Goal: Task Accomplishment & Management: Manage account settings

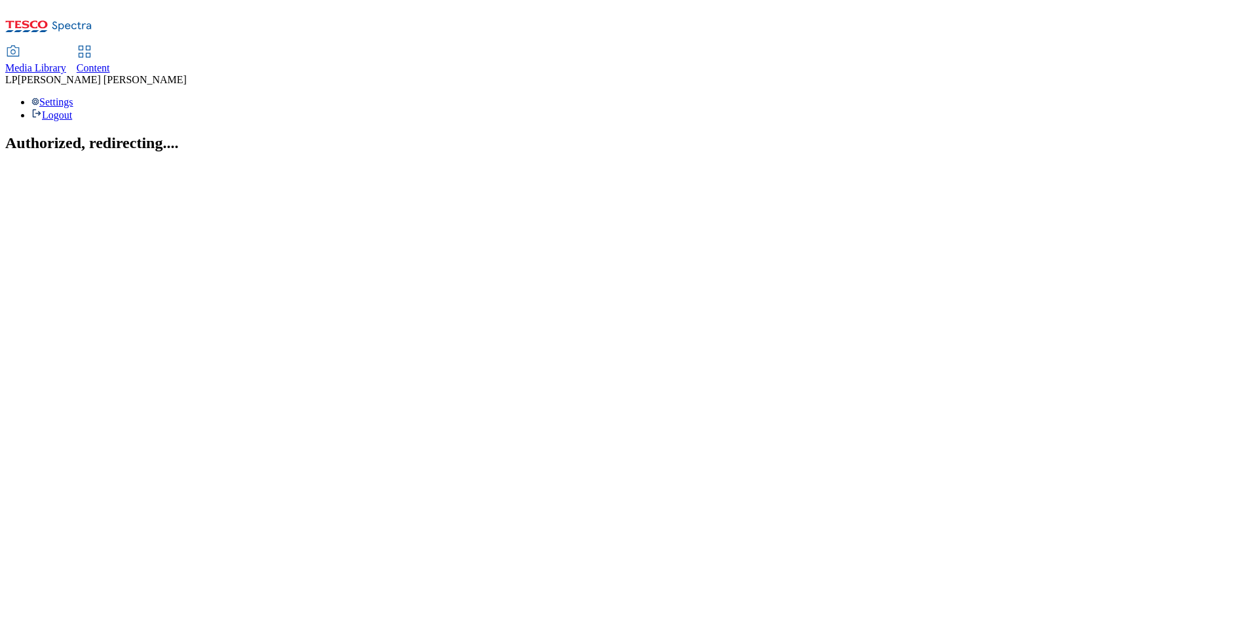
click at [92, 44] on icon at bounding box center [85, 52] width 16 height 16
select select "ighs-hu"
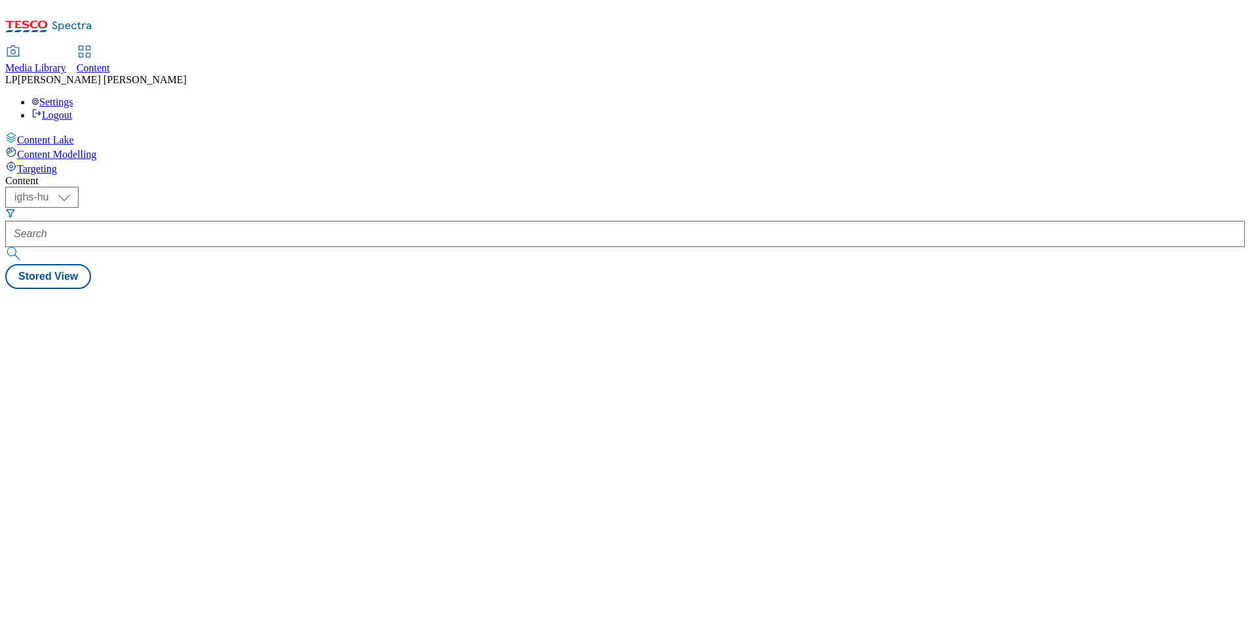
click at [57, 163] on span "Targeting" at bounding box center [37, 168] width 40 height 11
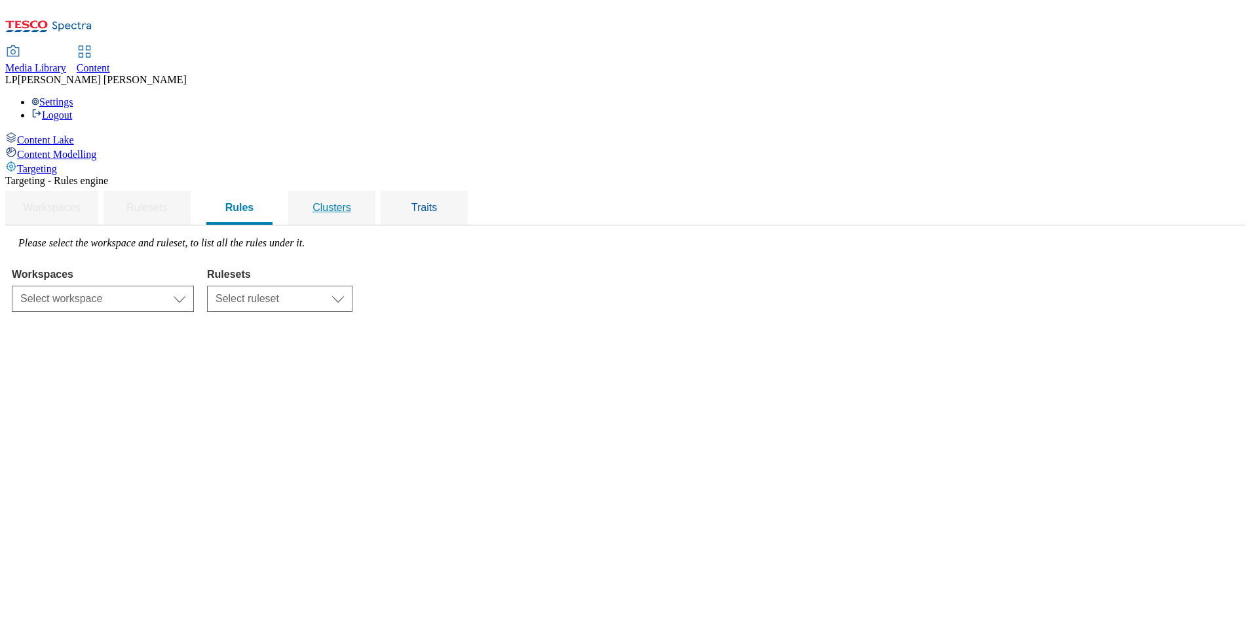
click at [360, 191] on div "Clusters" at bounding box center [332, 208] width 56 height 34
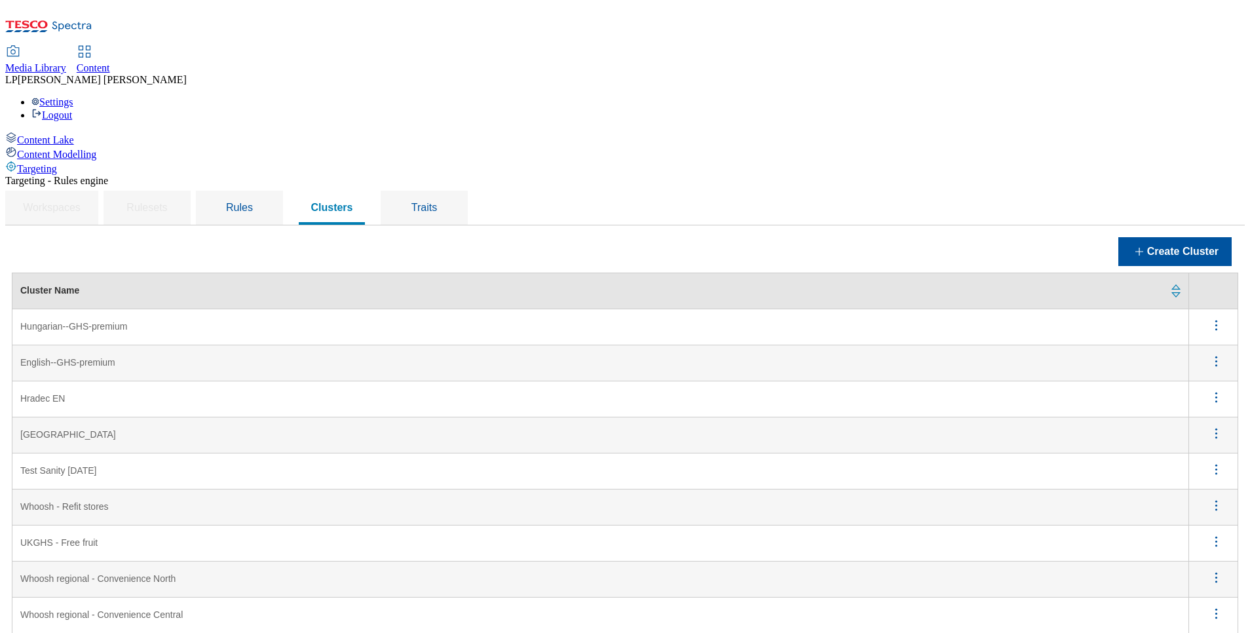
click at [210, 381] on EN "Hradec EN" at bounding box center [600, 399] width 1176 height 36
click at [1208, 389] on icon "menus" at bounding box center [1216, 397] width 16 height 16
click at [1191, 409] on span "Edit" at bounding box center [1198, 414] width 15 height 10
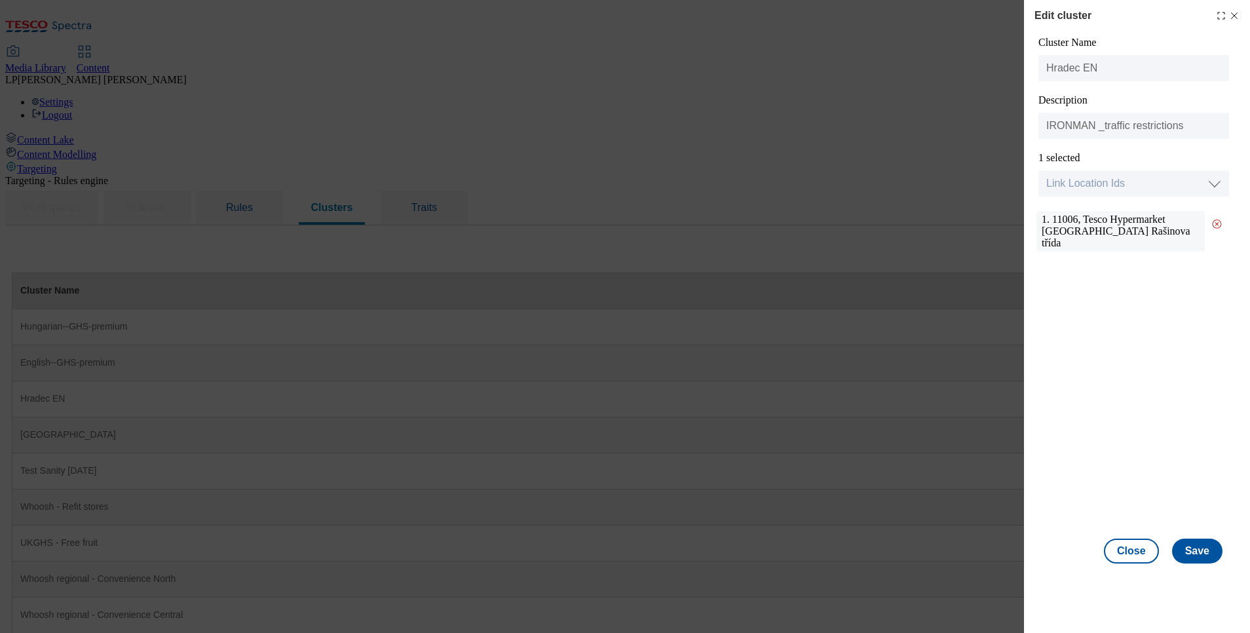
click at [1235, 14] on line "Modal" at bounding box center [1234, 16] width 6 height 6
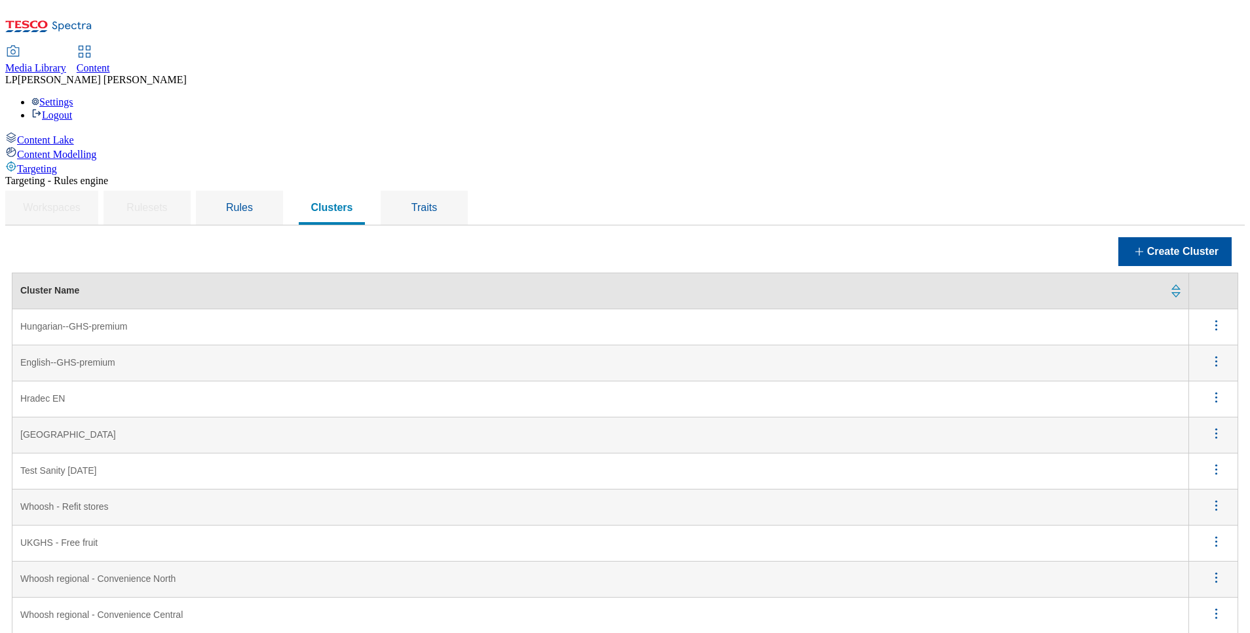
click at [231, 417] on CZ "Hradec CZ" at bounding box center [600, 435] width 1176 height 36
click at [1208, 425] on icon "menus" at bounding box center [1216, 433] width 16 height 16
click at [1191, 445] on span "Edit" at bounding box center [1198, 450] width 15 height 10
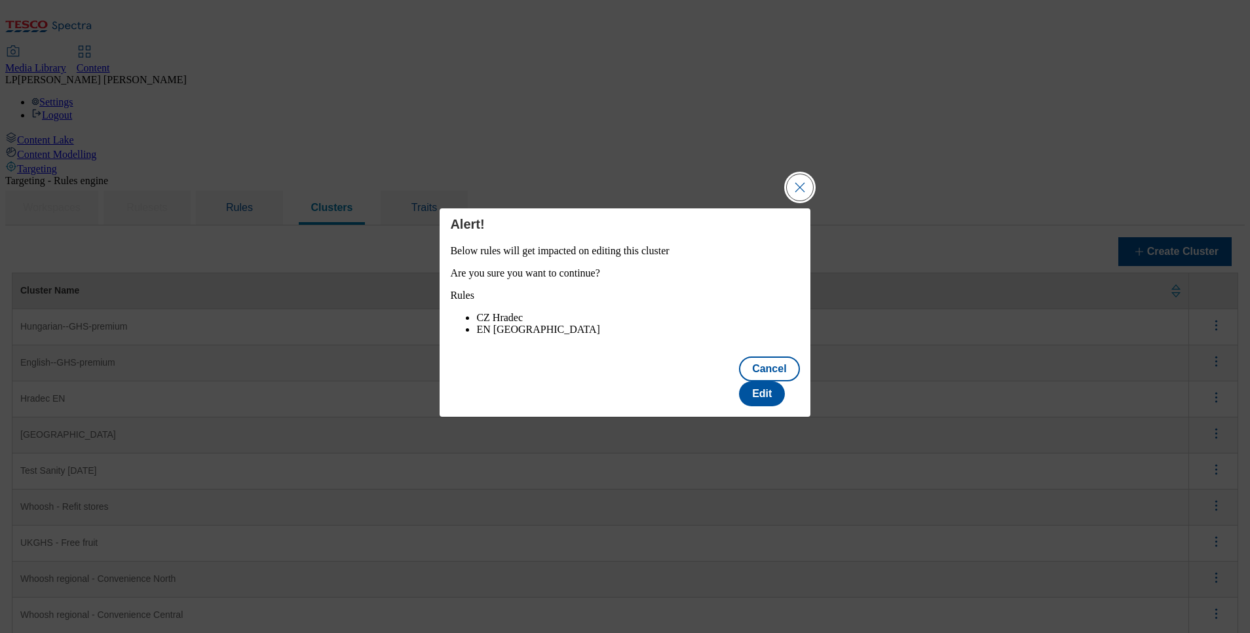
click at [804, 191] on button "Close Modal" at bounding box center [800, 187] width 26 height 26
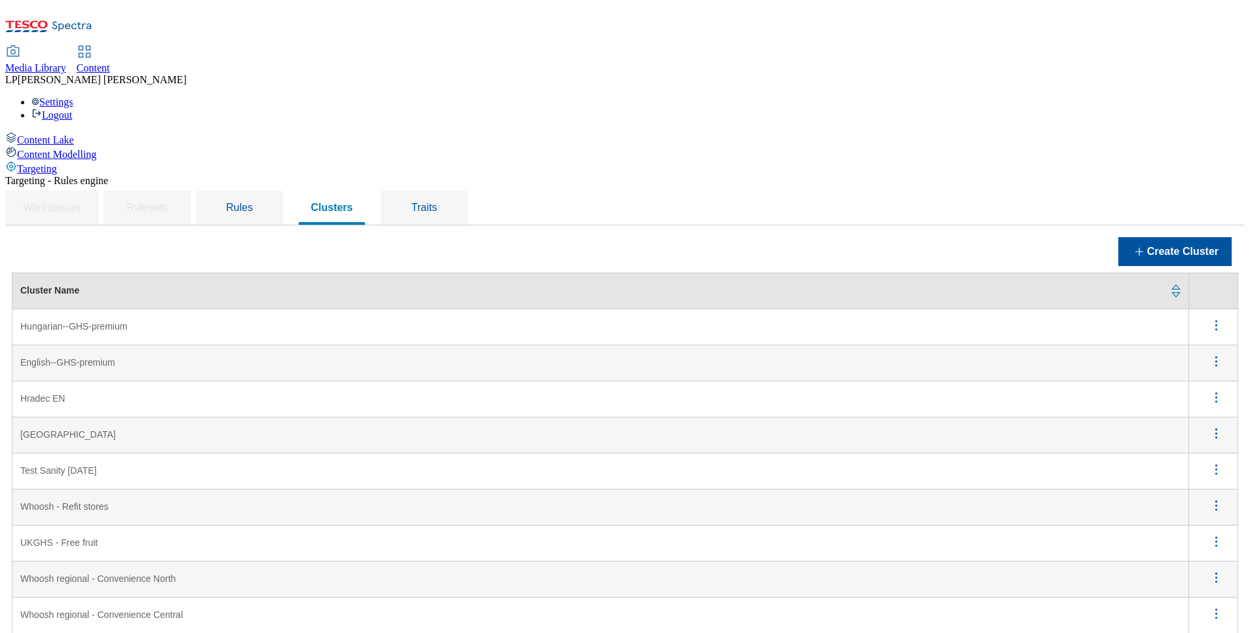
click at [235, 381] on EN "Hradec EN" at bounding box center [600, 399] width 1176 height 36
click at [212, 381] on EN "Hradec EN" at bounding box center [600, 399] width 1176 height 36
click at [1215, 396] on circle "menus" at bounding box center [1216, 397] width 2 height 2
click at [1191, 409] on span "Edit" at bounding box center [1198, 414] width 15 height 10
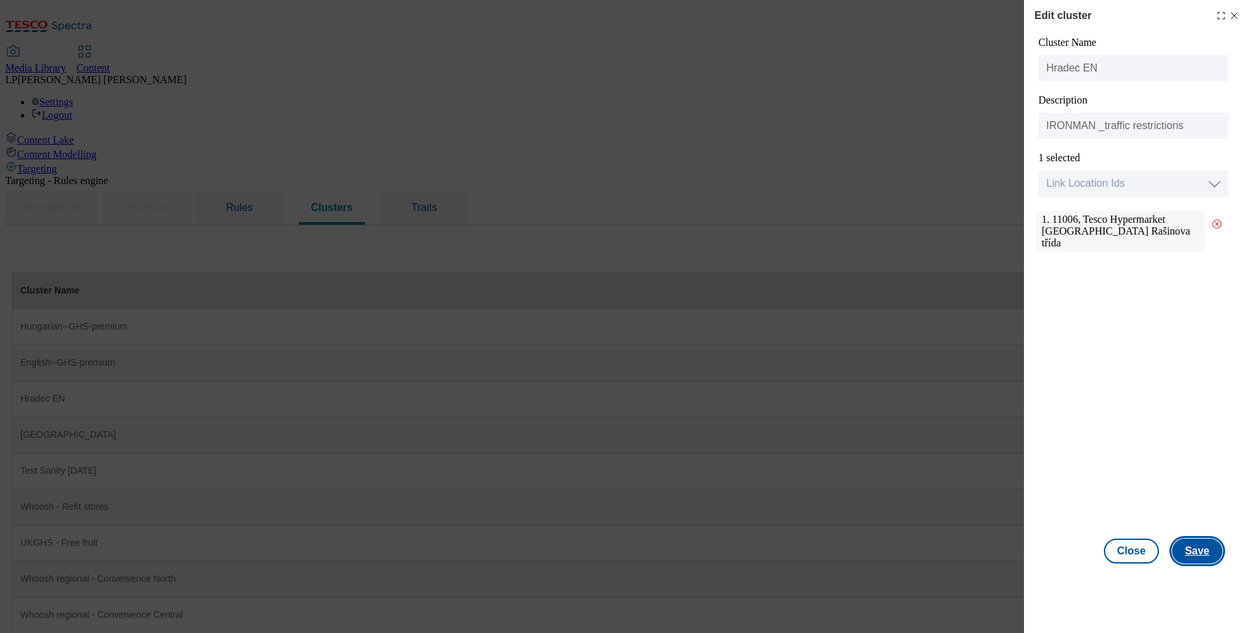
click at [1206, 550] on button "Save" at bounding box center [1197, 550] width 50 height 25
click at [728, 90] on div "Edit cluster Cluster Name Hradec EN Description IRONMAN _traffic restrictions 1…" at bounding box center [625, 316] width 1250 height 633
click at [1233, 16] on icon "Modal" at bounding box center [1234, 15] width 10 height 10
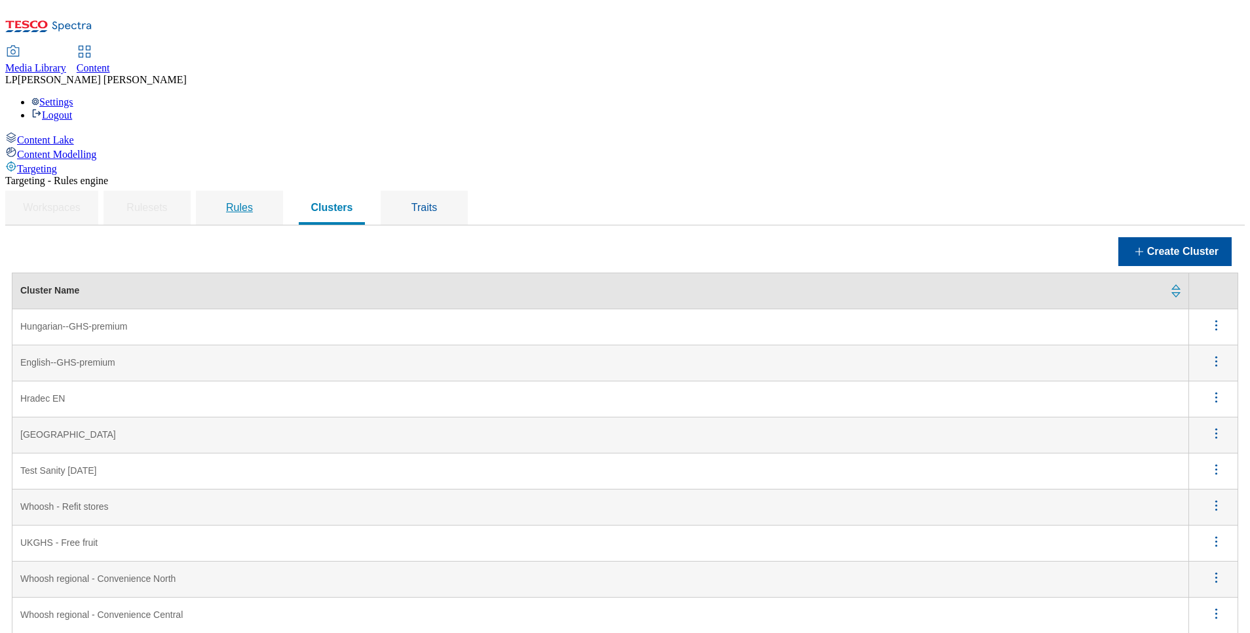
click at [253, 202] on span "Rules" at bounding box center [239, 207] width 27 height 11
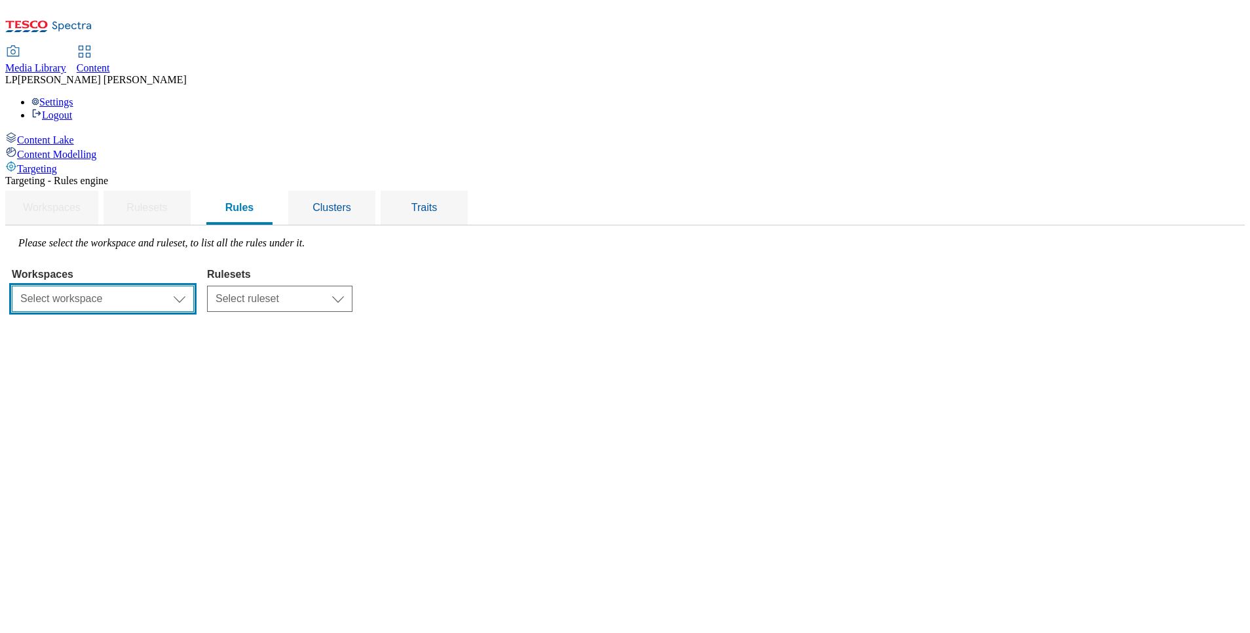
click at [194, 286] on select "Select workspace Content" at bounding box center [103, 299] width 182 height 26
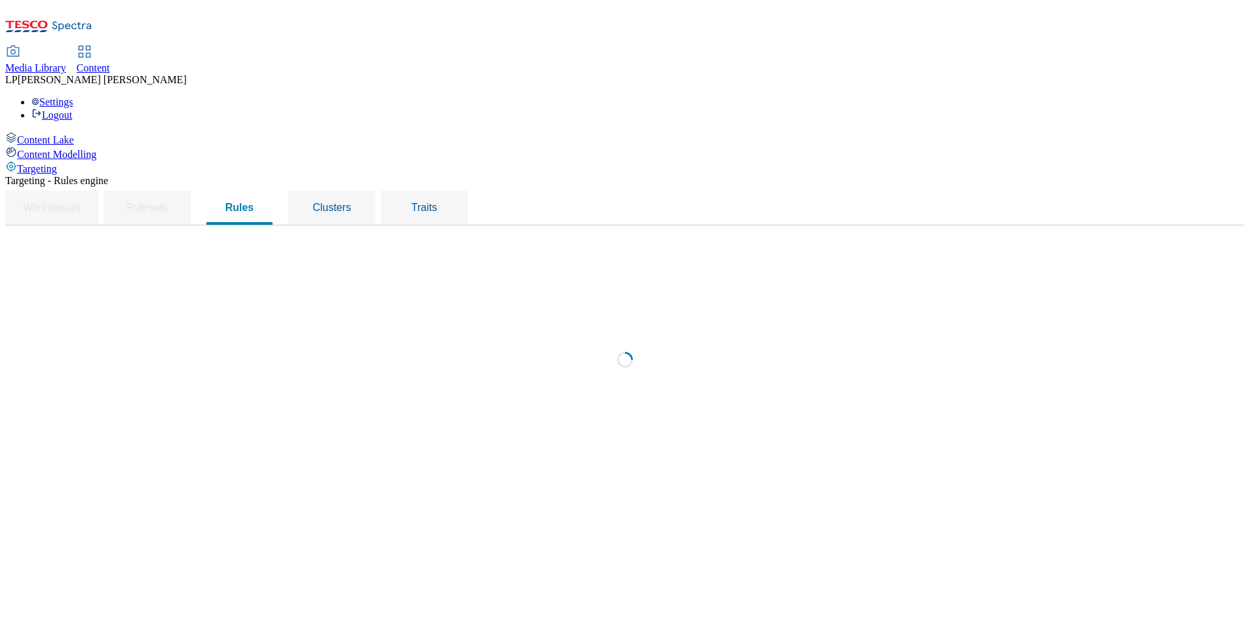
select select "f510054f-adaa-4692-b570-80fa3897127a"
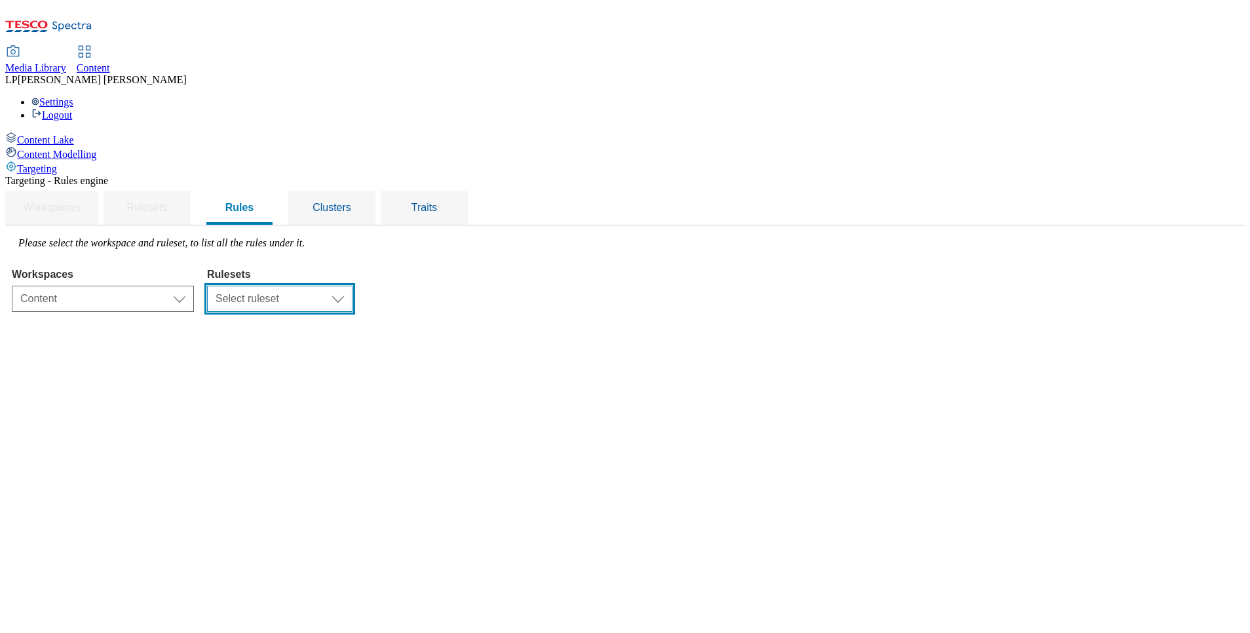
click at [352, 286] on select "Select ruleset ighs-cz ighs-hu ighs-sk" at bounding box center [279, 299] width 145 height 26
select select "a5d786b5-4b7d-486a-ba69-9110a1662380"
click at [352, 286] on select "Select ruleset ighs-cz ighs-hu ighs-sk" at bounding box center [279, 299] width 145 height 26
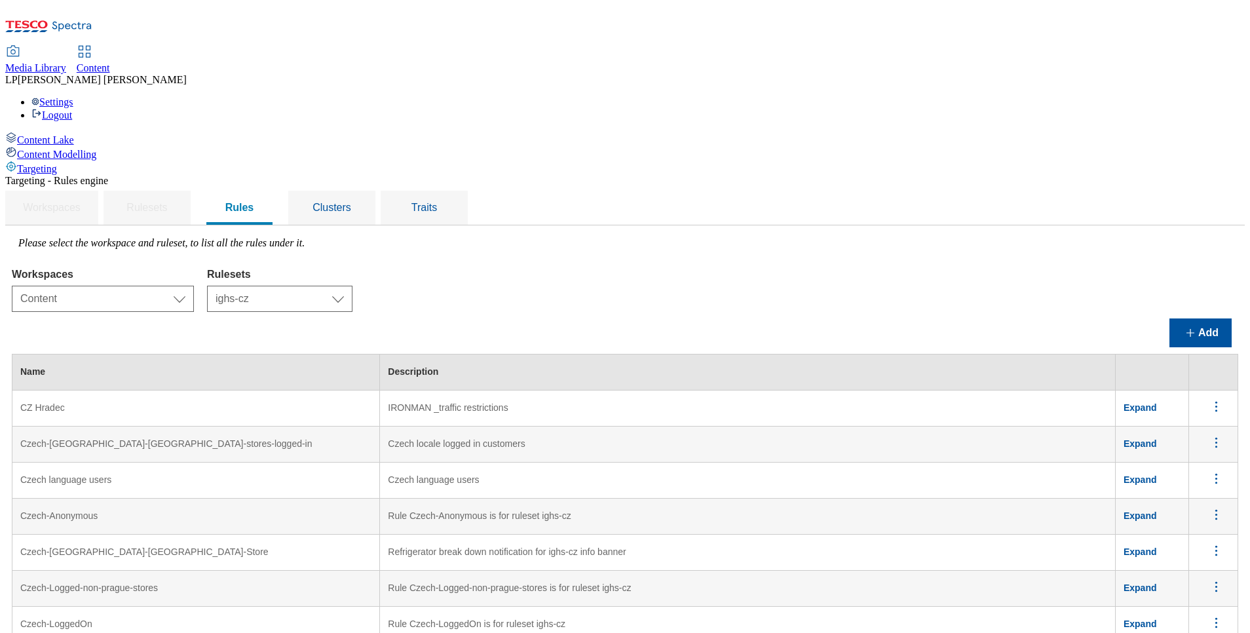
click at [1208, 398] on icon "menus" at bounding box center [1216, 406] width 16 height 16
click at [1191, 419] on span "Edit" at bounding box center [1198, 424] width 15 height 10
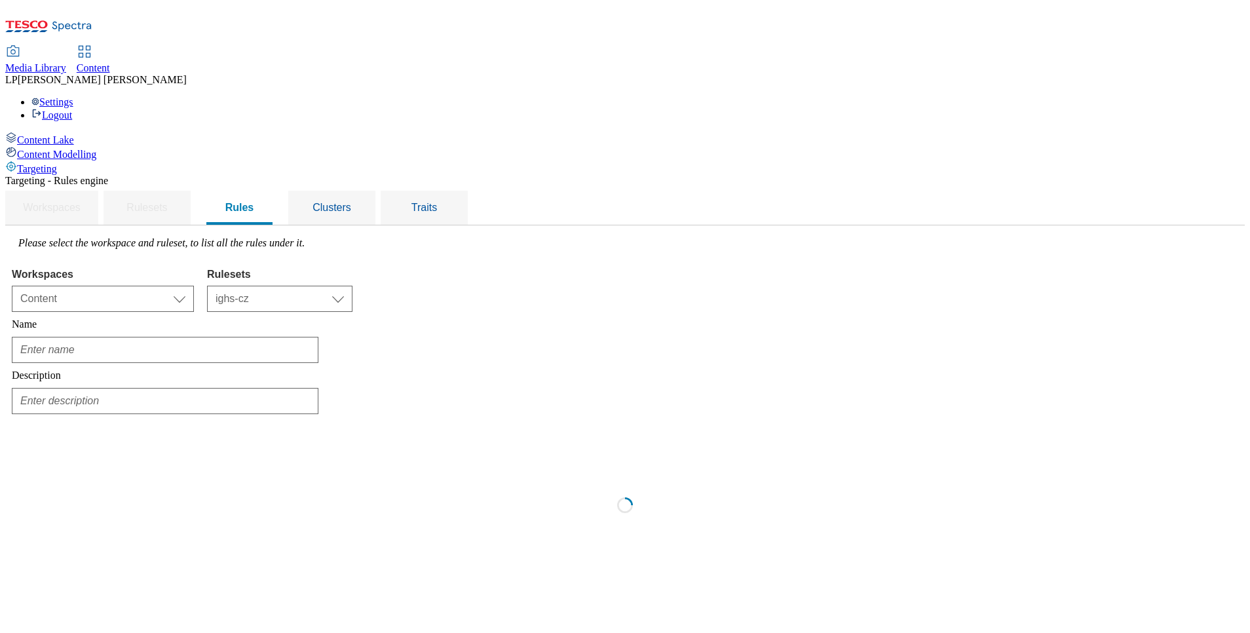
type input "CZ Hradec"
type input "IRONMAN _traffic restrictions"
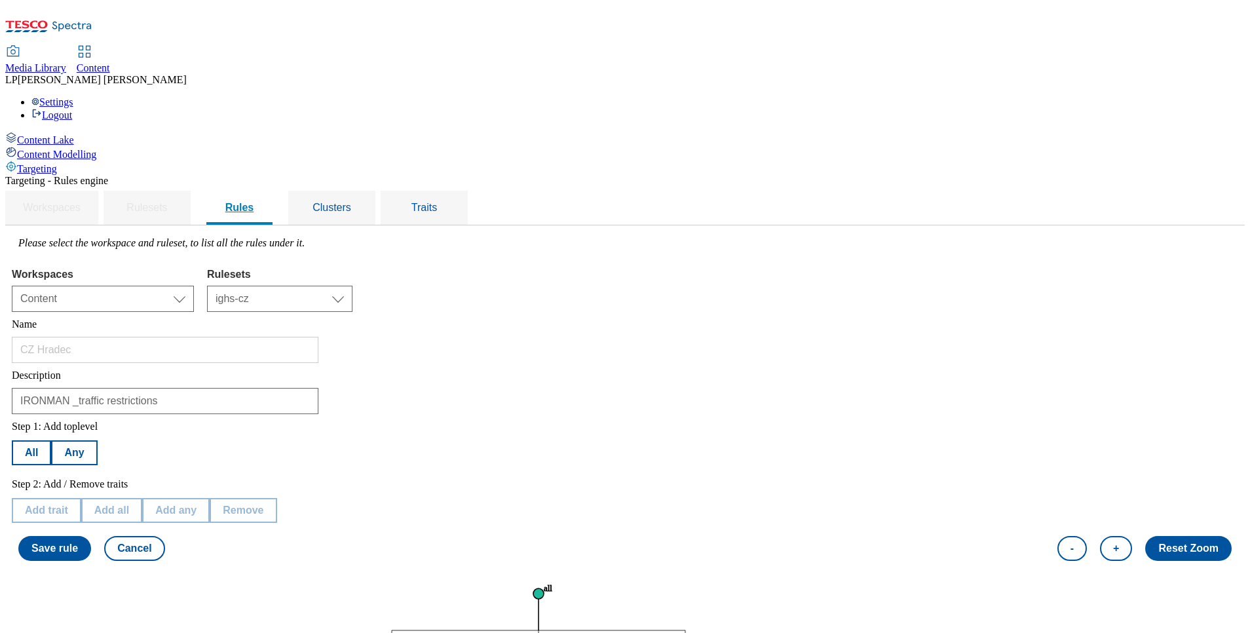
click at [254, 202] on span "Rules" at bounding box center [239, 207] width 29 height 11
click at [351, 202] on span "Clusters" at bounding box center [331, 207] width 39 height 11
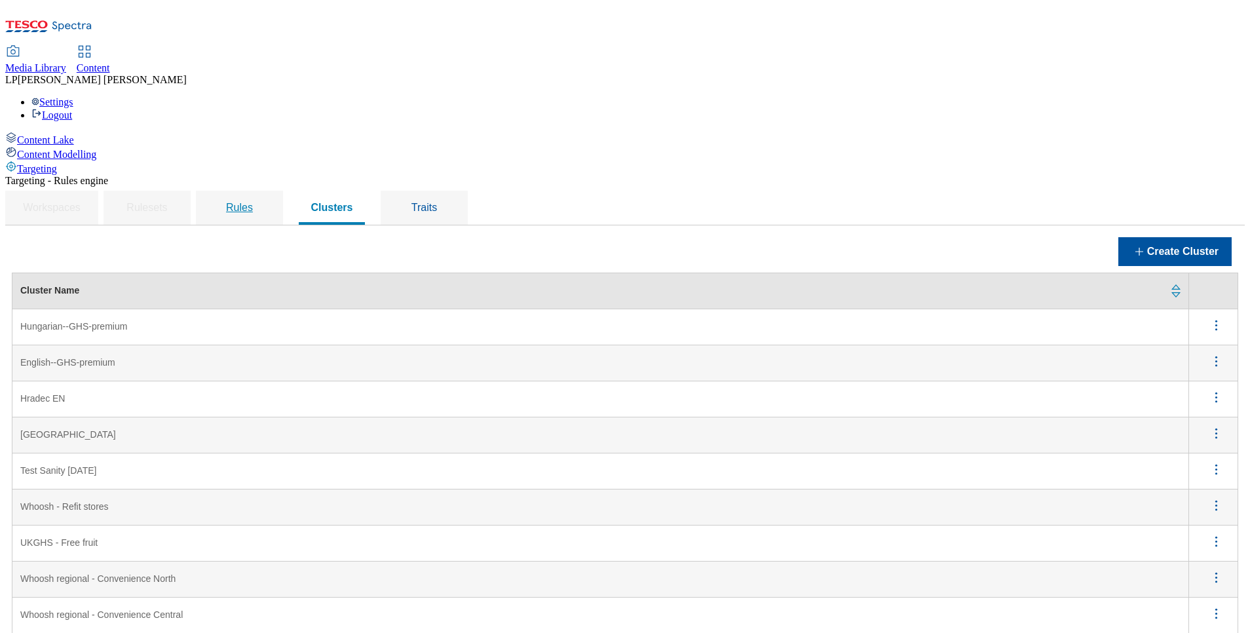
click at [253, 202] on span "Rules" at bounding box center [239, 207] width 27 height 11
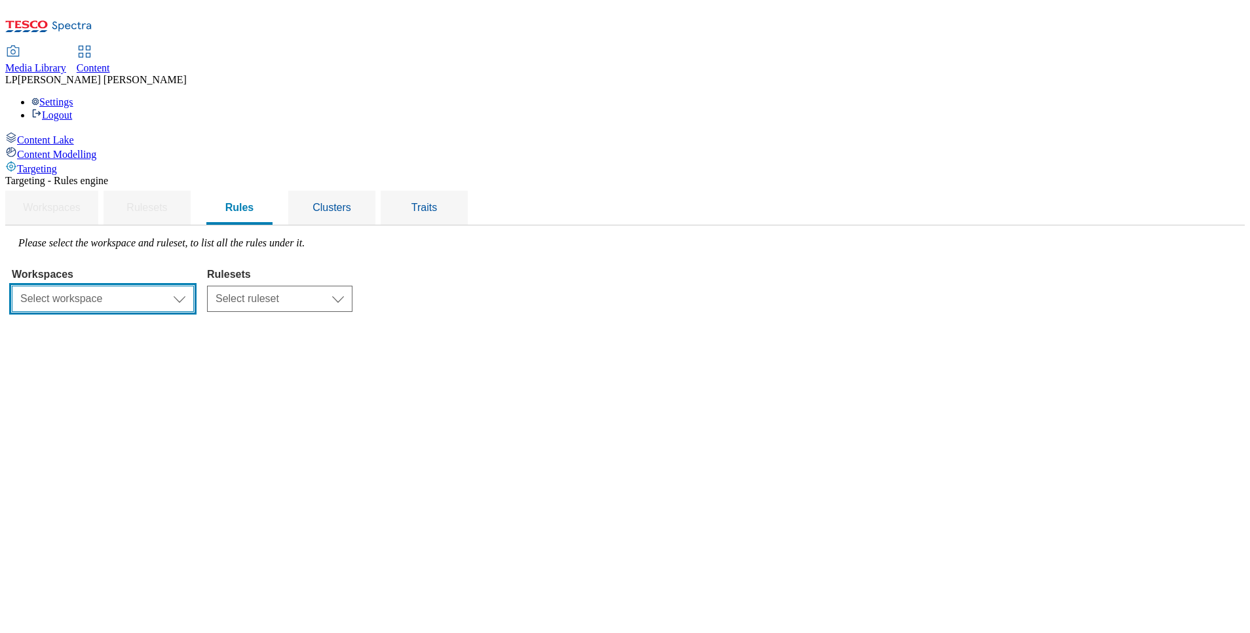
click at [194, 286] on select "Select workspace Content" at bounding box center [103, 299] width 182 height 26
select select "f510054f-adaa-4692-b570-80fa3897127a"
click at [177, 286] on select "Select workspace Content" at bounding box center [103, 299] width 182 height 26
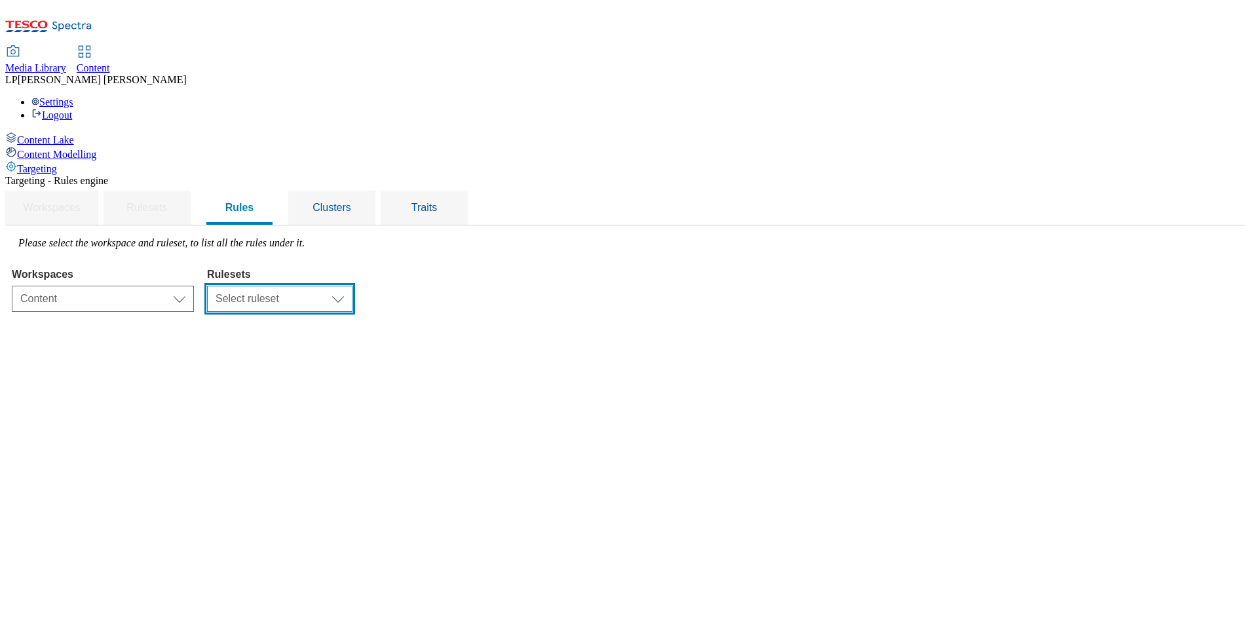
click at [352, 286] on select "Select ruleset ighs-cz ighs-hu ighs-sk" at bounding box center [279, 299] width 145 height 26
select select "a5d786b5-4b7d-486a-ba69-9110a1662380"
click at [352, 286] on select "Select ruleset ighs-cz ighs-hu ighs-sk" at bounding box center [279, 299] width 145 height 26
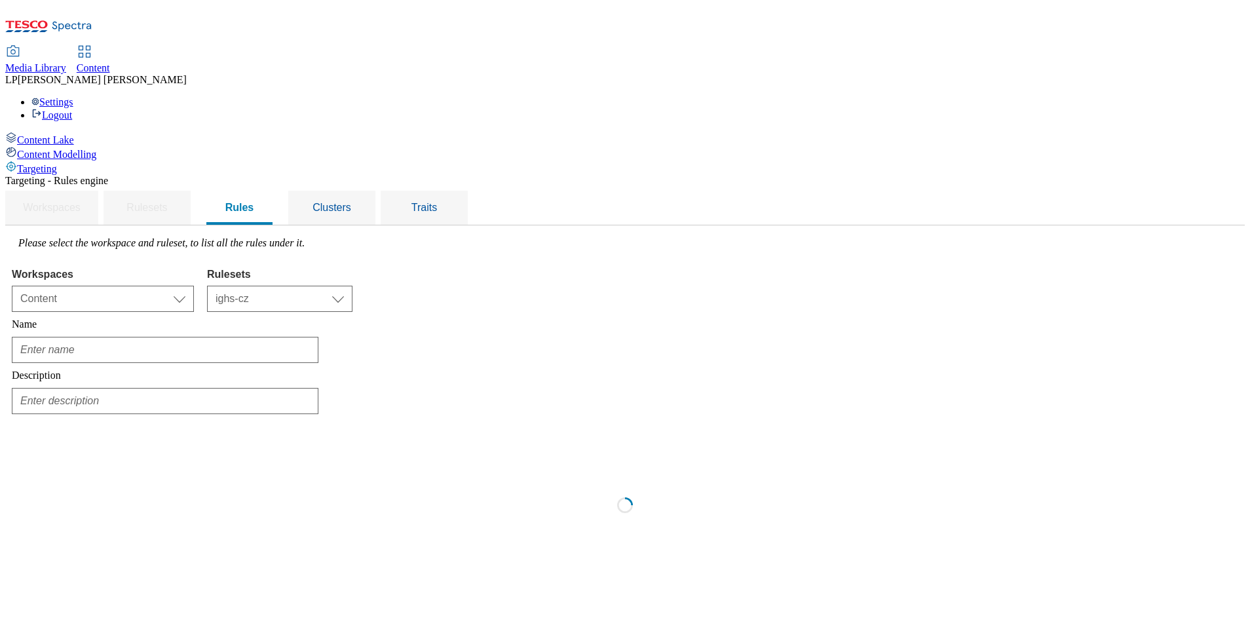
type input "EN Hradec"
type input "IRONMAN _traffic restrictions"
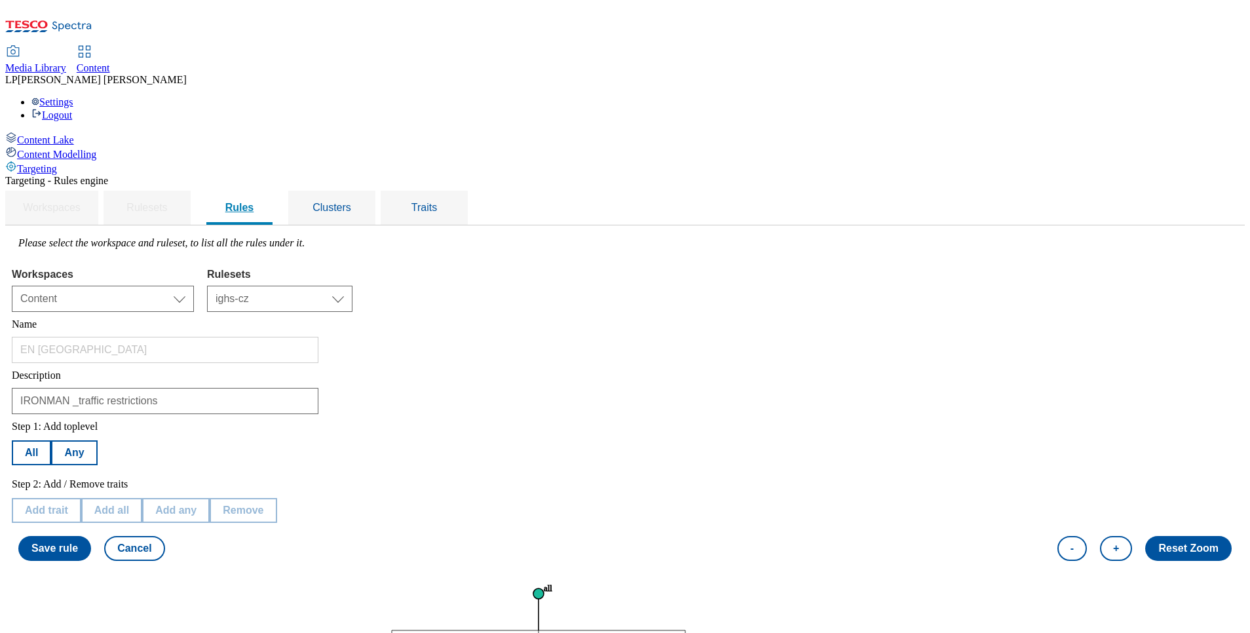
click at [254, 202] on span "Rules" at bounding box center [239, 207] width 29 height 11
click at [351, 202] on span "Clusters" at bounding box center [331, 207] width 39 height 11
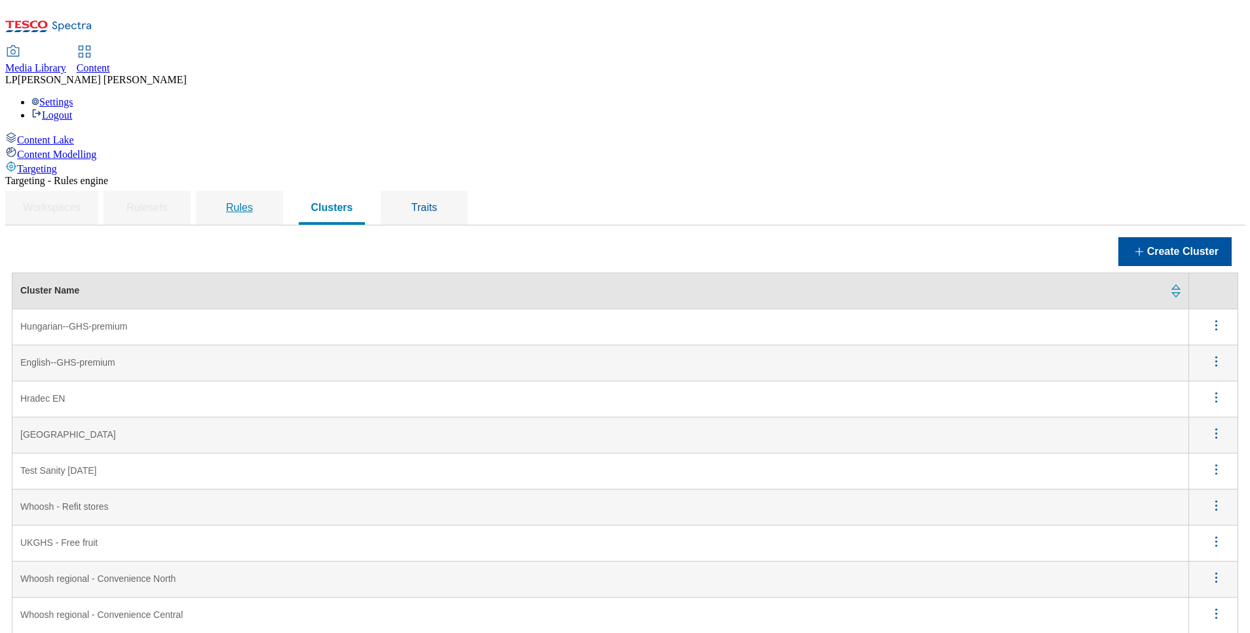
click at [253, 202] on span "Rules" at bounding box center [239, 207] width 27 height 11
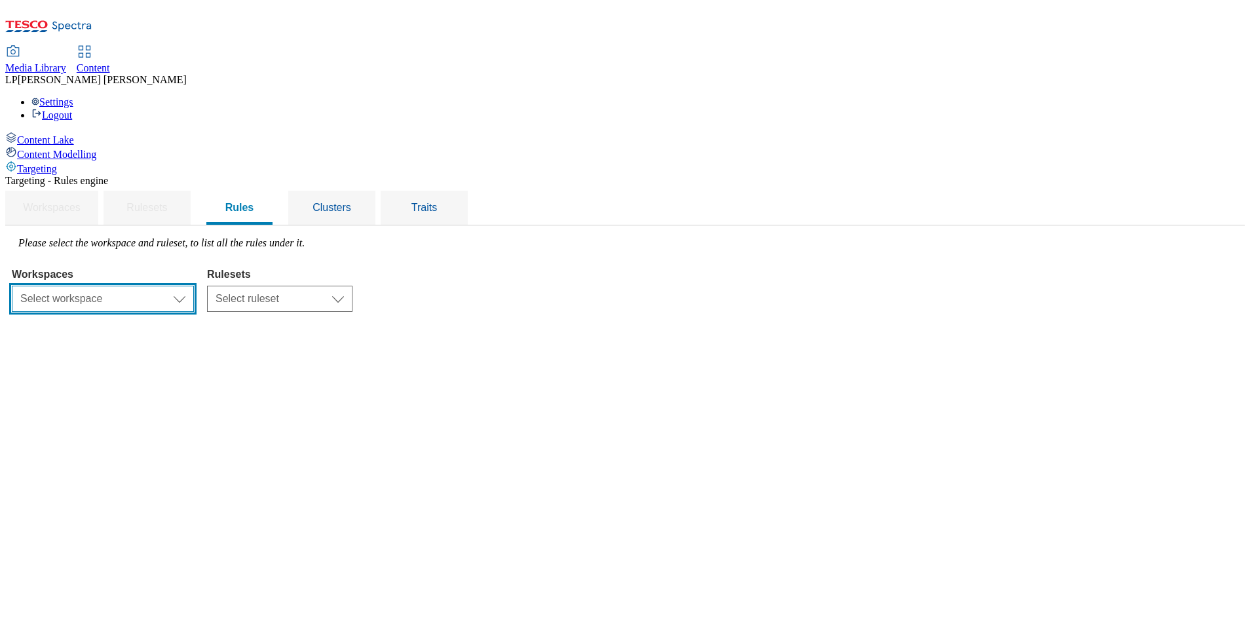
click at [194, 286] on select "Select workspace Content" at bounding box center [103, 299] width 182 height 26
select select "f510054f-adaa-4692-b570-80fa3897127a"
click at [177, 286] on select "Select workspace Content" at bounding box center [103, 299] width 182 height 26
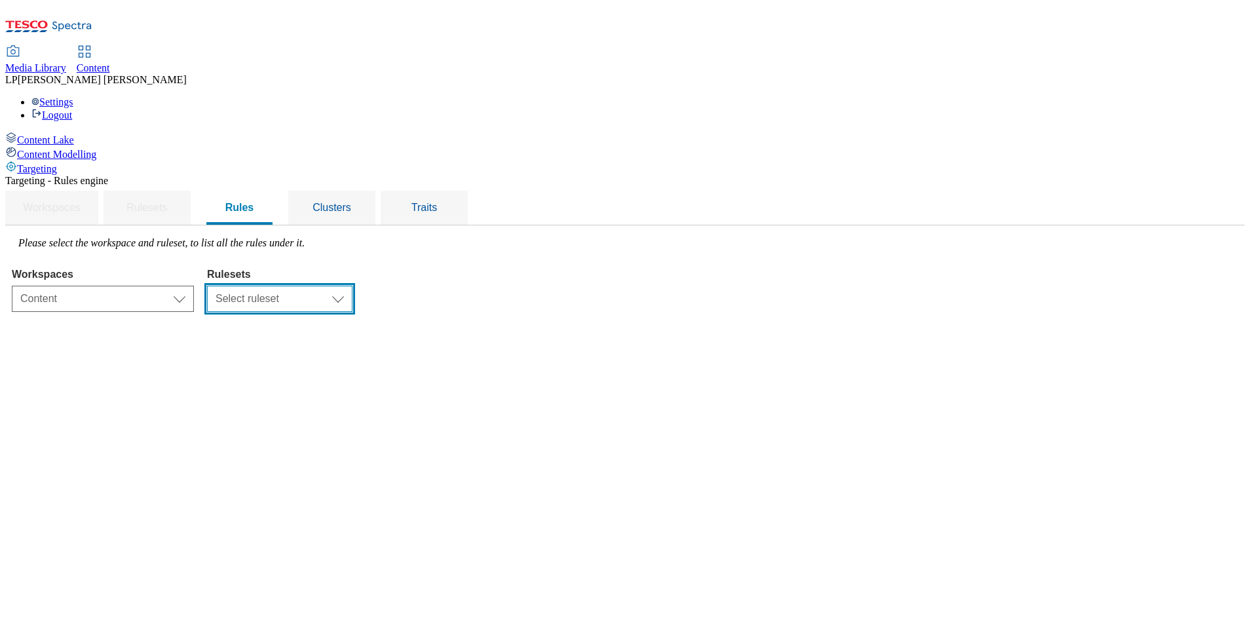
click at [352, 286] on select "Select ruleset ighs-cz ighs-hu ighs-sk" at bounding box center [279, 299] width 145 height 26
select select "a5d786b5-4b7d-486a-ba69-9110a1662380"
click at [352, 286] on select "Select ruleset ighs-cz ighs-hu ighs-sk" at bounding box center [279, 299] width 145 height 26
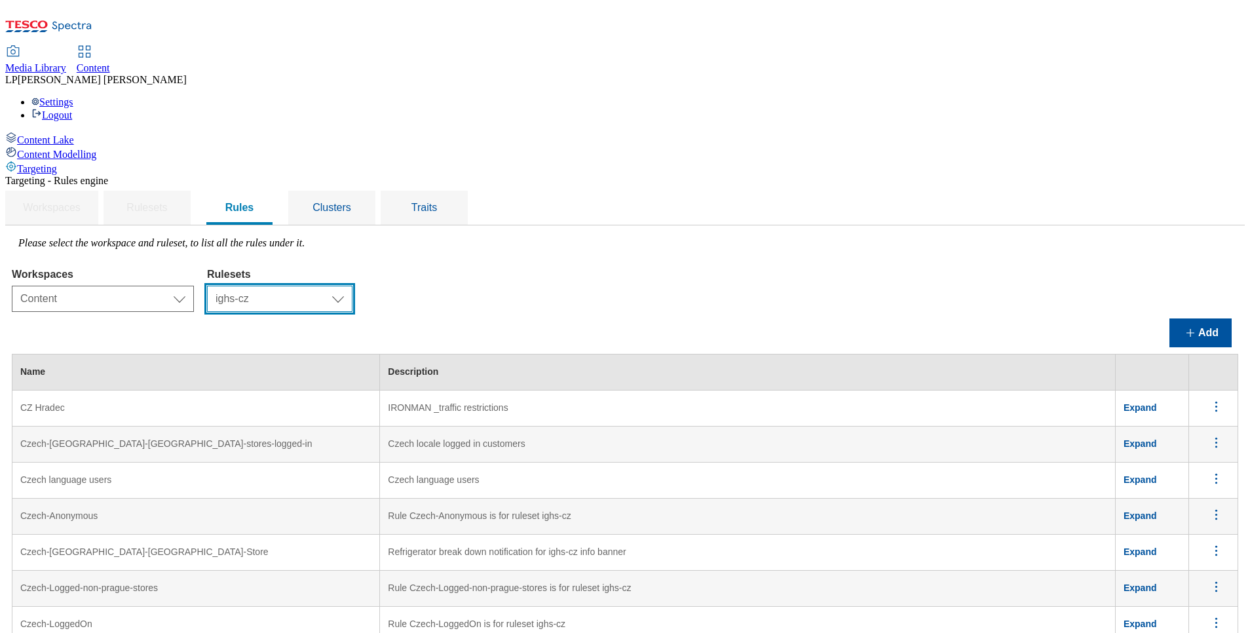
scroll to position [524, 0]
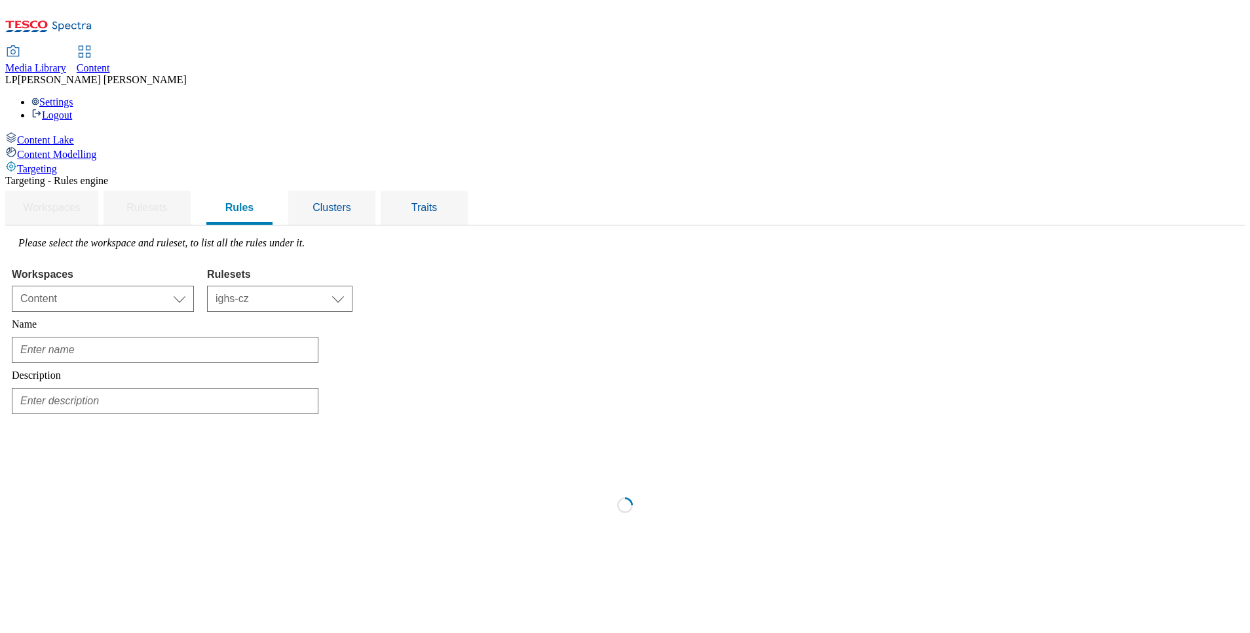
type input "Hm Prerov English"
type input "Freezers shut down message (English Language)"
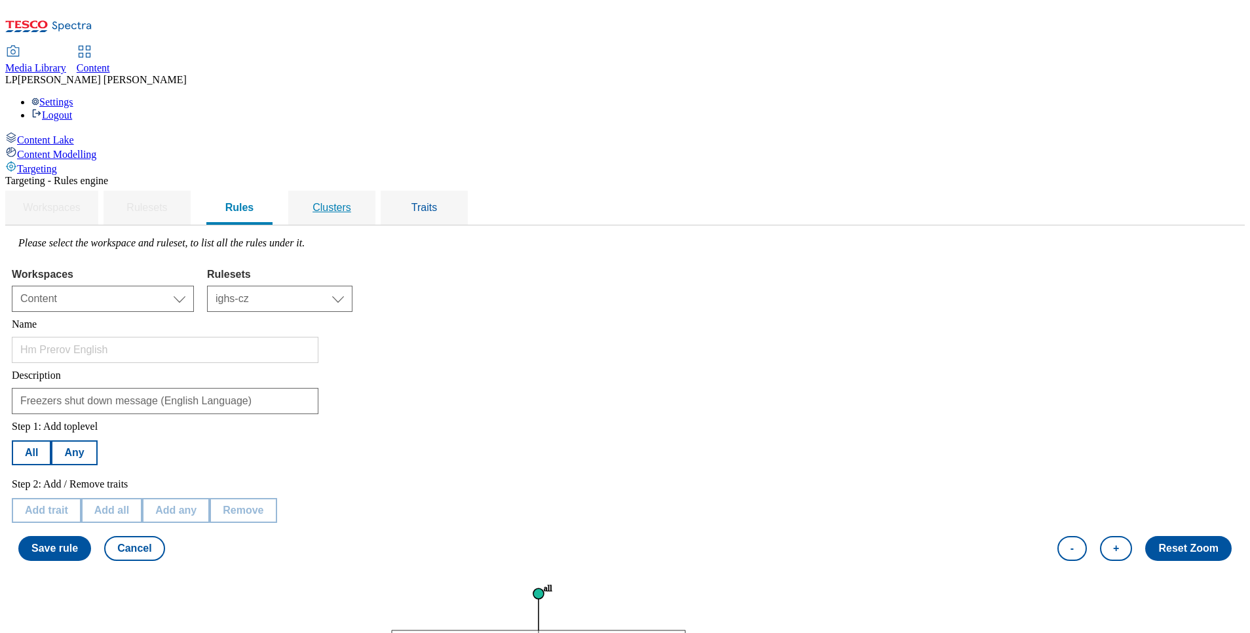
click at [351, 202] on span "Clusters" at bounding box center [331, 207] width 39 height 11
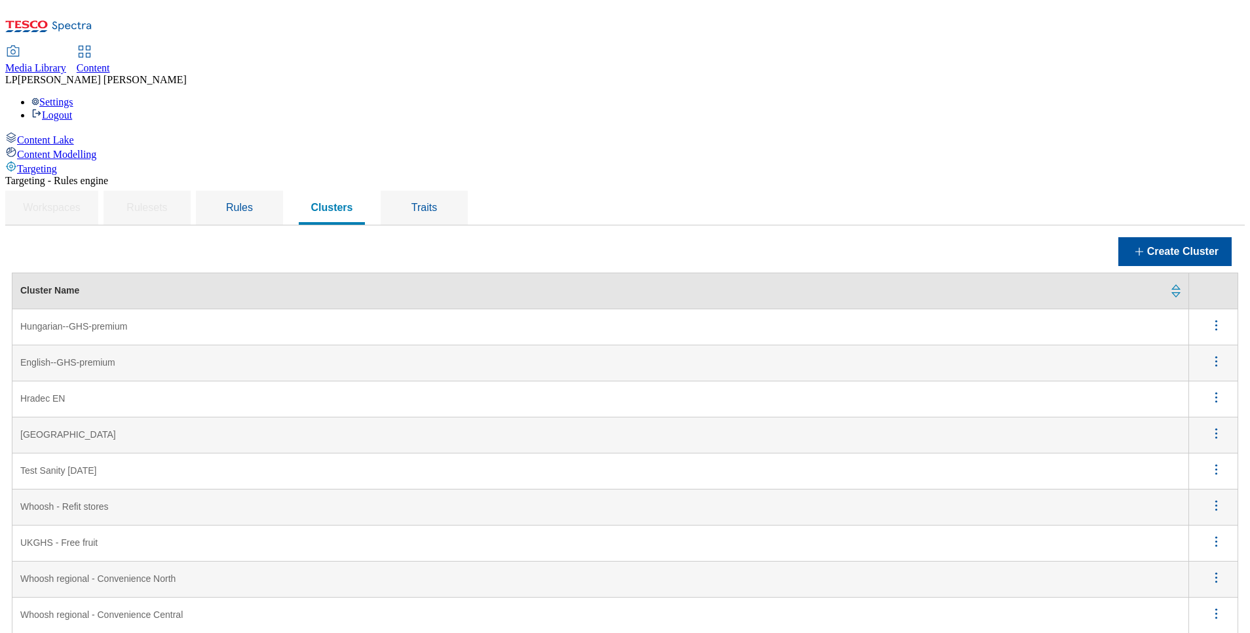
click at [212, 381] on EN "Hradec EN" at bounding box center [600, 399] width 1176 height 36
click at [1208, 389] on icon "menus" at bounding box center [1216, 397] width 16 height 16
click at [1191, 409] on span "Edit" at bounding box center [1198, 414] width 15 height 10
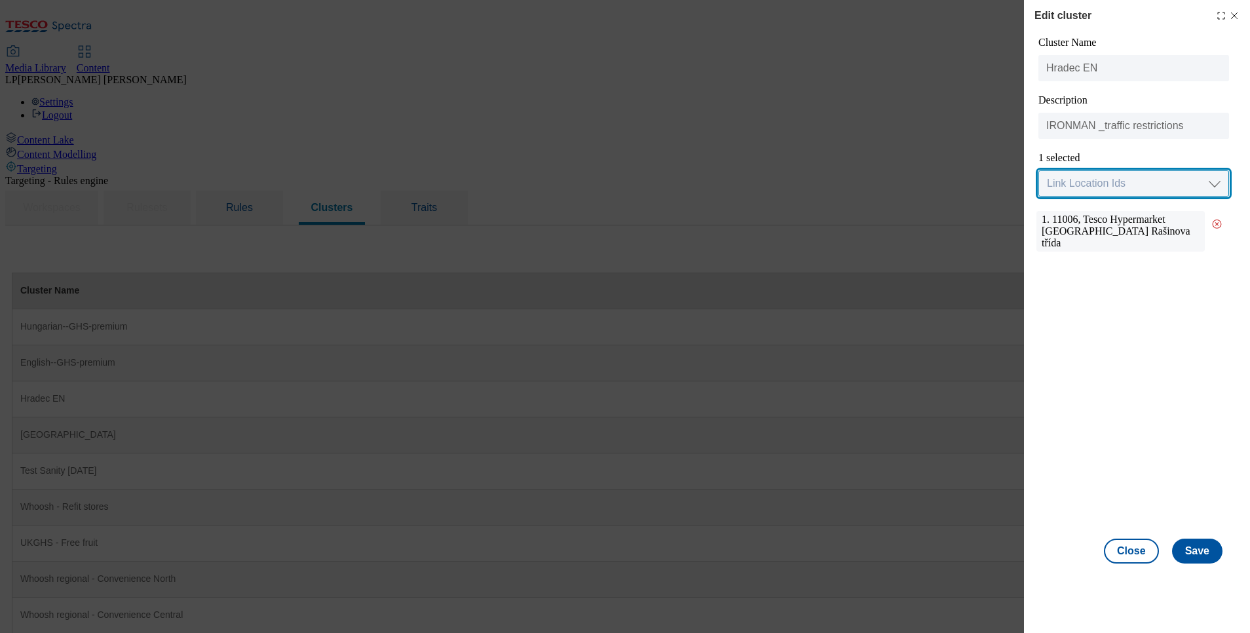
click at [1213, 181] on select "Link Location Ids Choose location from table Add Bulk Location UUIDs" at bounding box center [1133, 183] width 191 height 26
click at [1089, 388] on div "1. 11006, Tesco Hypermarket Hradec Králové Rašinova třída" at bounding box center [1132, 367] width 193 height 329
click at [1233, 14] on line "Modal" at bounding box center [1234, 16] width 6 height 6
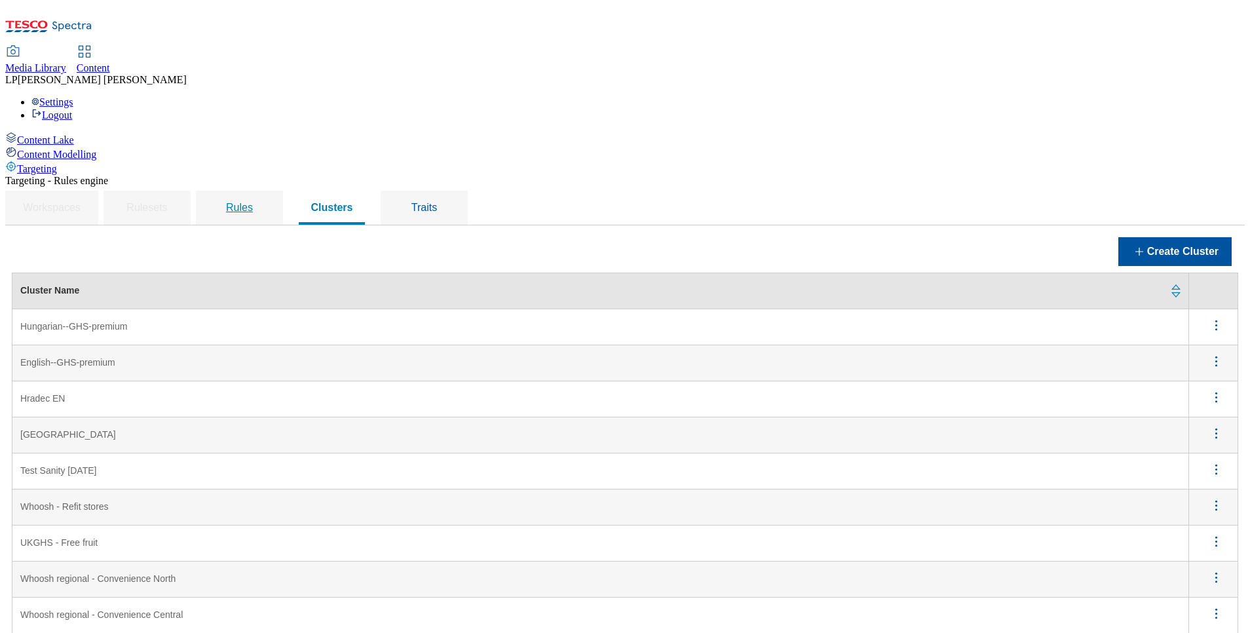
click at [253, 202] on span "Rules" at bounding box center [239, 207] width 27 height 11
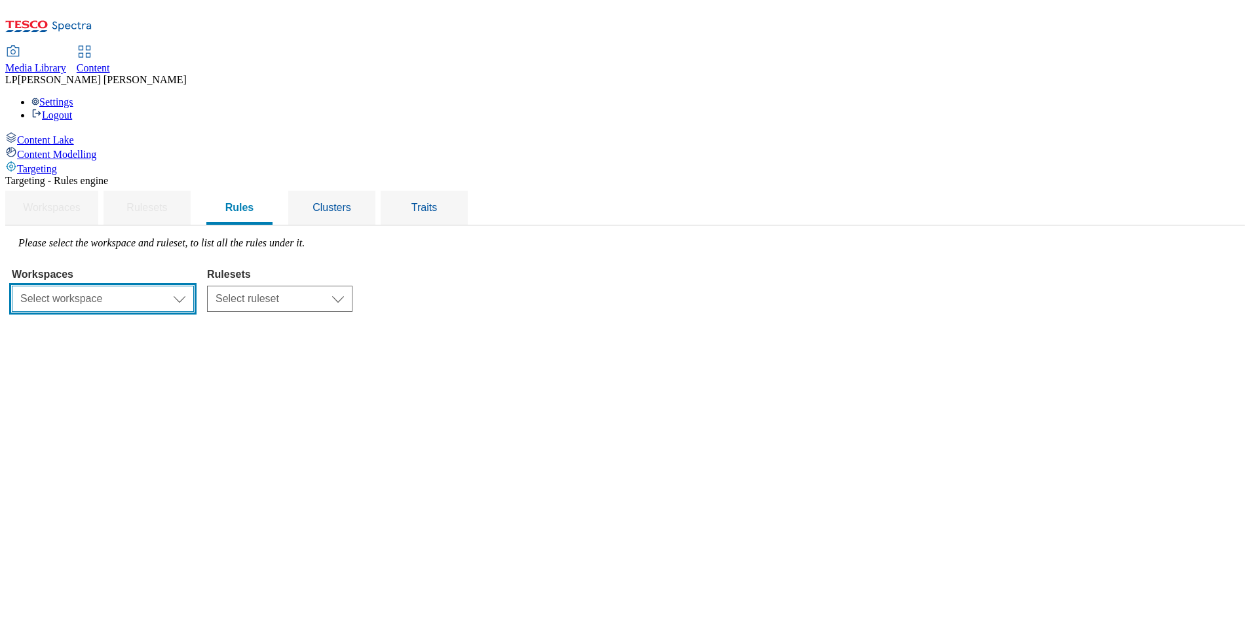
click at [194, 286] on select "Select workspace Content" at bounding box center [103, 299] width 182 height 26
select select "f510054f-adaa-4692-b570-80fa3897127a"
click at [177, 286] on select "Select workspace Content" at bounding box center [103, 299] width 182 height 26
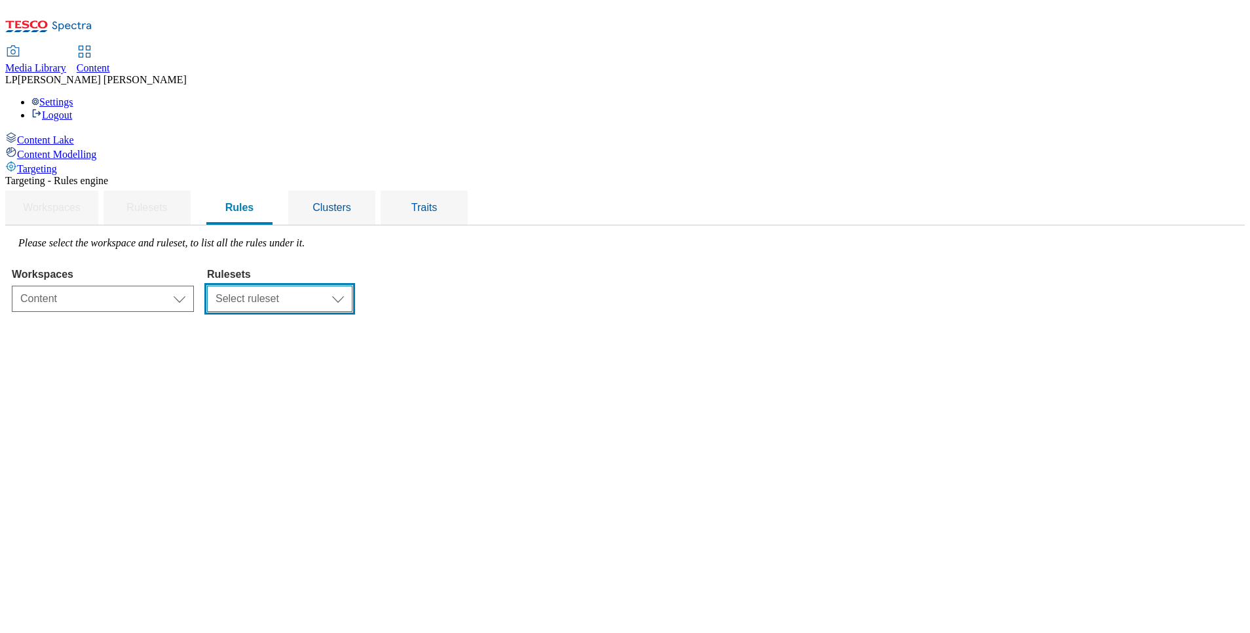
click at [352, 286] on select "Select ruleset ighs-cz ighs-hu ighs-sk" at bounding box center [279, 299] width 145 height 26
select select "a5d786b5-4b7d-486a-ba69-9110a1662380"
click at [352, 286] on select "Select ruleset ighs-cz ighs-hu ighs-sk" at bounding box center [279, 299] width 145 height 26
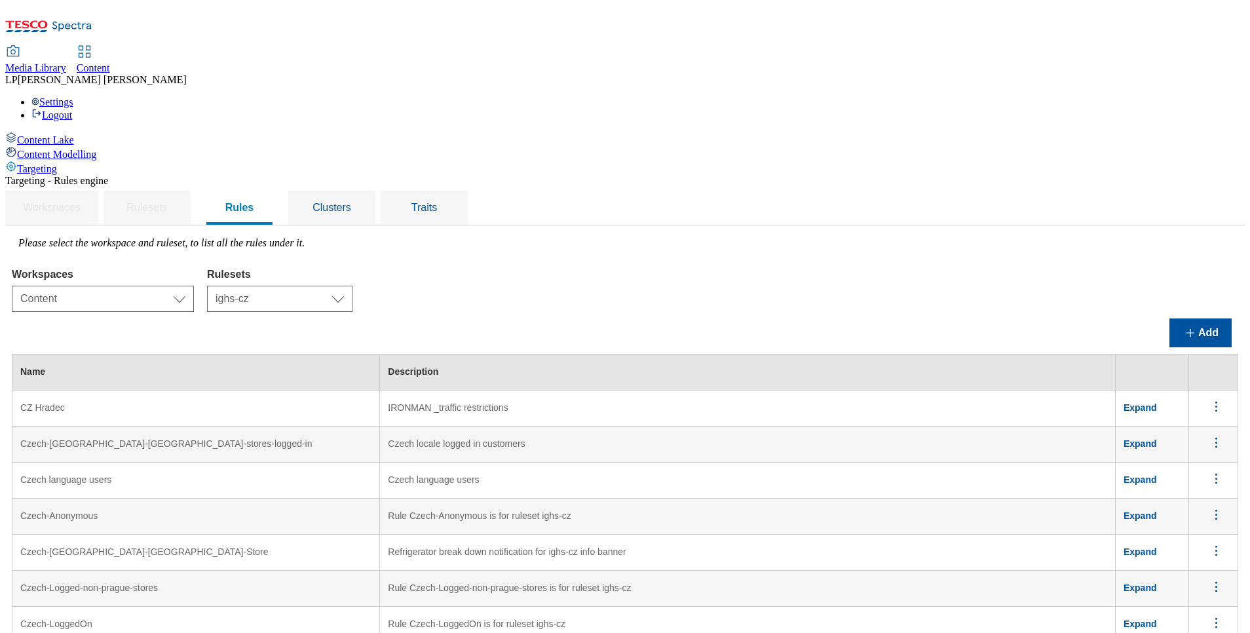
click at [1208, 398] on icon "menus" at bounding box center [1216, 406] width 16 height 16
click at [1194, 413] on button "Edit" at bounding box center [1208, 423] width 59 height 20
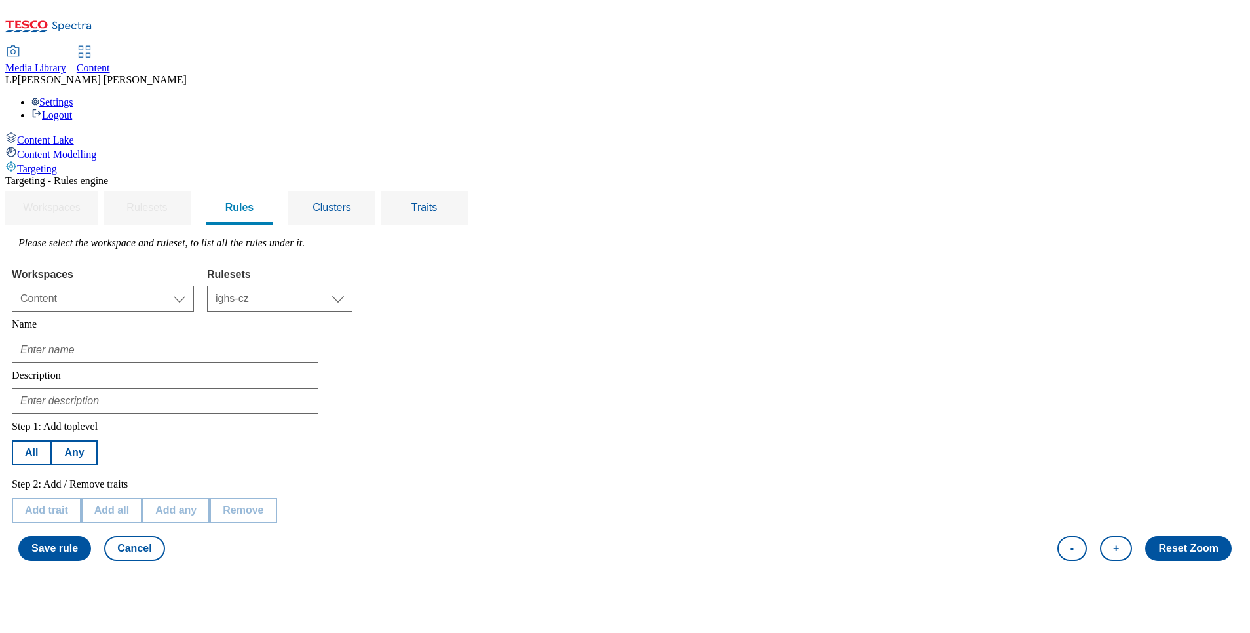
type input "CZ Hradec"
type input "IRONMAN _traffic restrictions"
click at [254, 202] on span "Rules" at bounding box center [239, 207] width 29 height 11
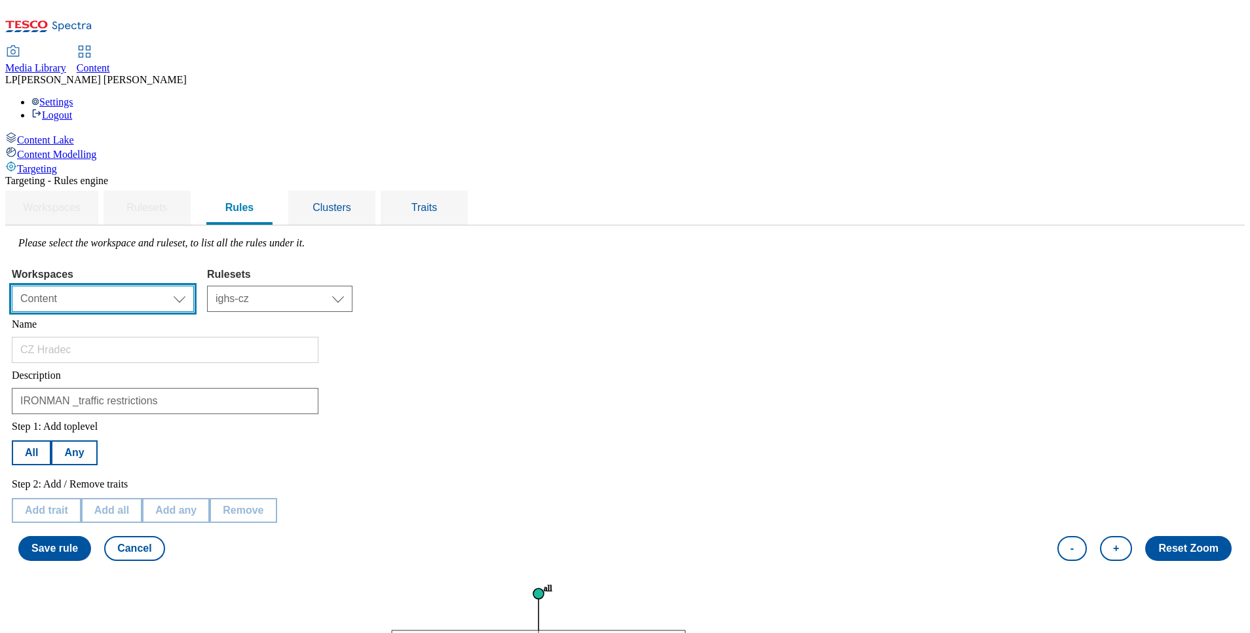
click at [194, 286] on select "Select workspace Content" at bounding box center [103, 299] width 182 height 26
click at [177, 286] on select "Select workspace Content" at bounding box center [103, 299] width 182 height 26
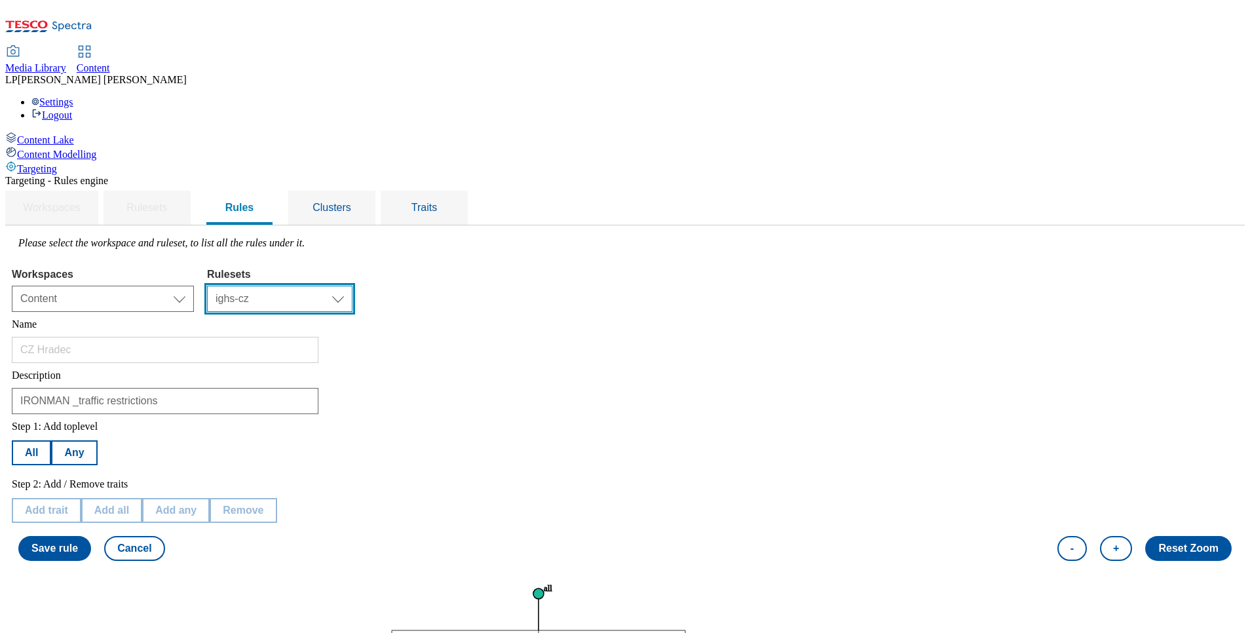
click at [352, 286] on select "Select ruleset ighs-cz ighs-hu ighs-sk" at bounding box center [279, 299] width 145 height 26
click at [351, 202] on span "Clusters" at bounding box center [331, 207] width 39 height 11
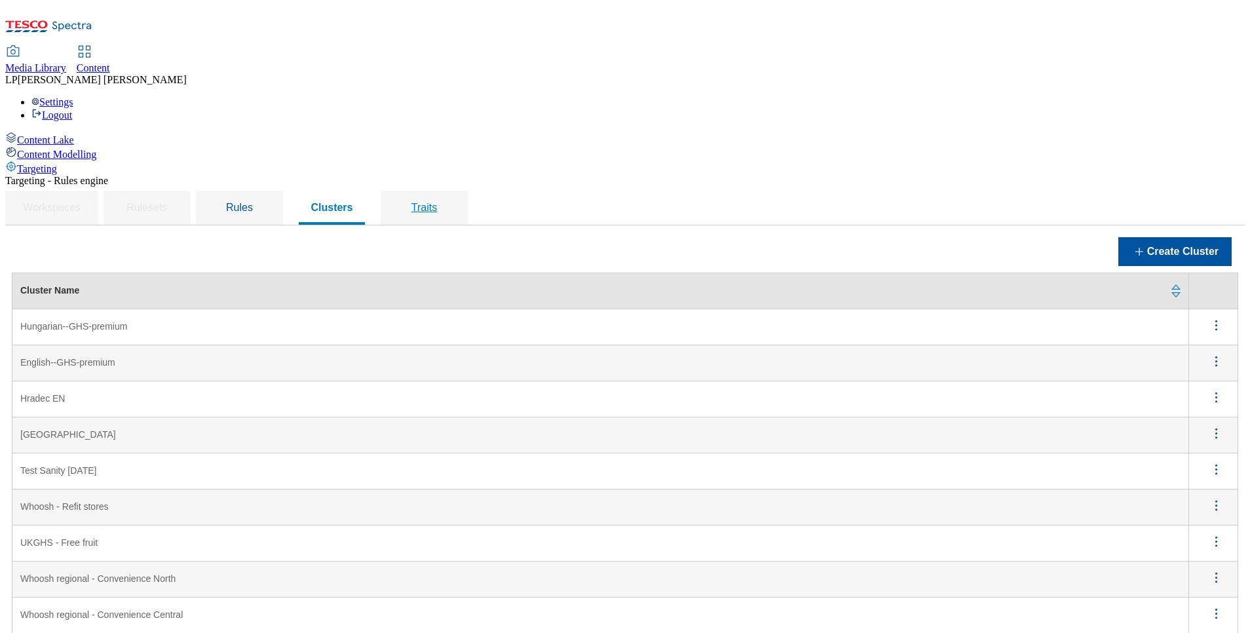
click at [452, 191] on div "Traits" at bounding box center [424, 208] width 56 height 34
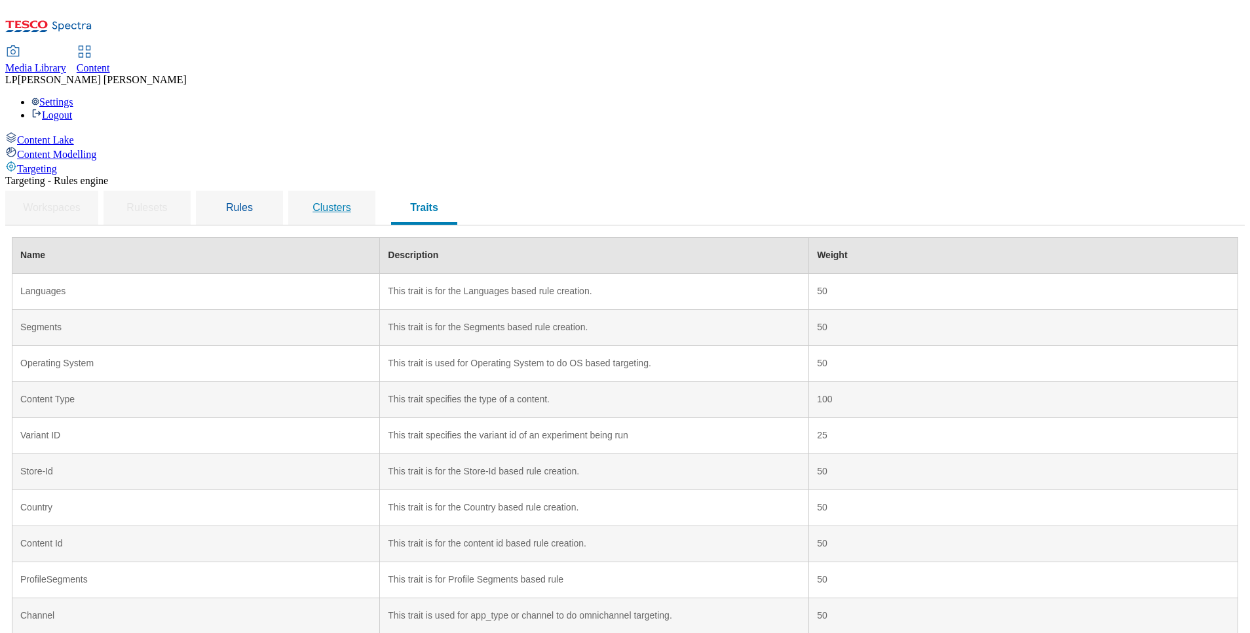
click at [351, 202] on span "Clusters" at bounding box center [331, 207] width 39 height 11
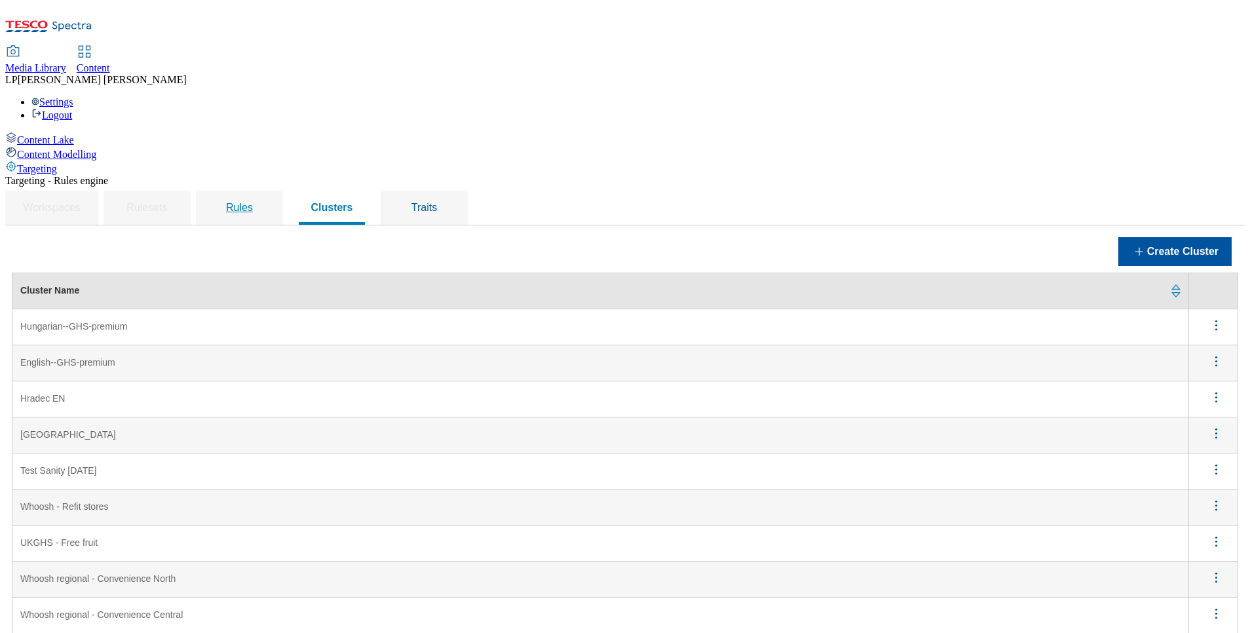
click at [253, 202] on span "Rules" at bounding box center [239, 207] width 27 height 11
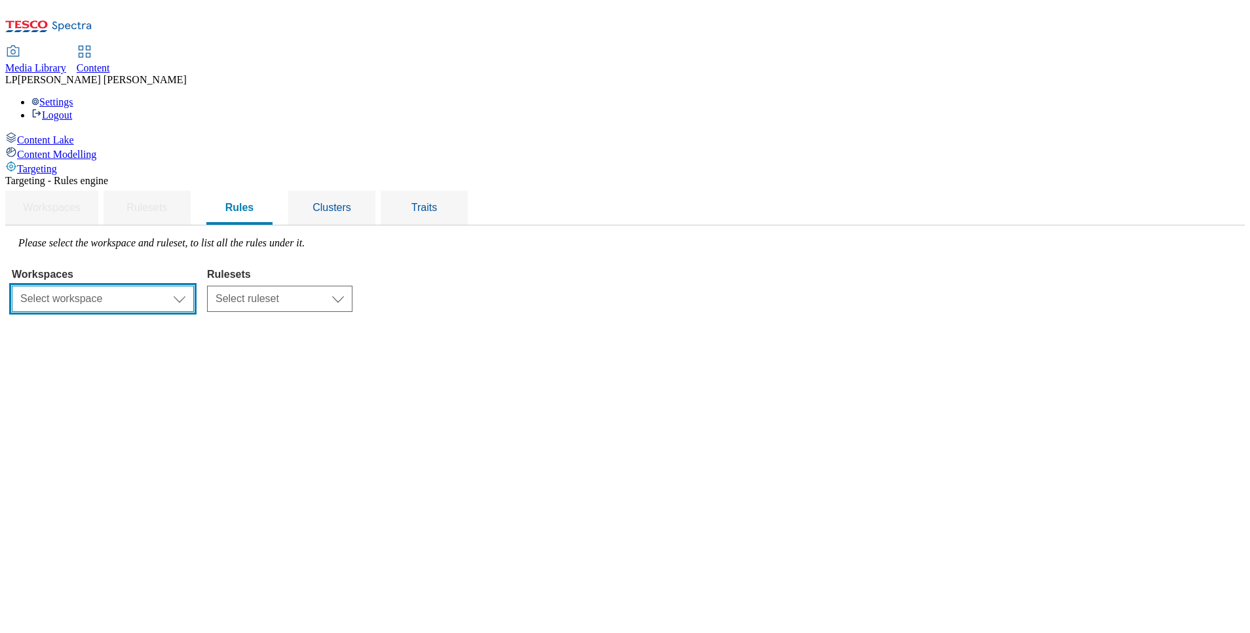
click at [194, 286] on select "Select workspace Content" at bounding box center [103, 299] width 182 height 26
select select "f510054f-adaa-4692-b570-80fa3897127a"
click at [177, 286] on select "Select workspace Content" at bounding box center [103, 299] width 182 height 26
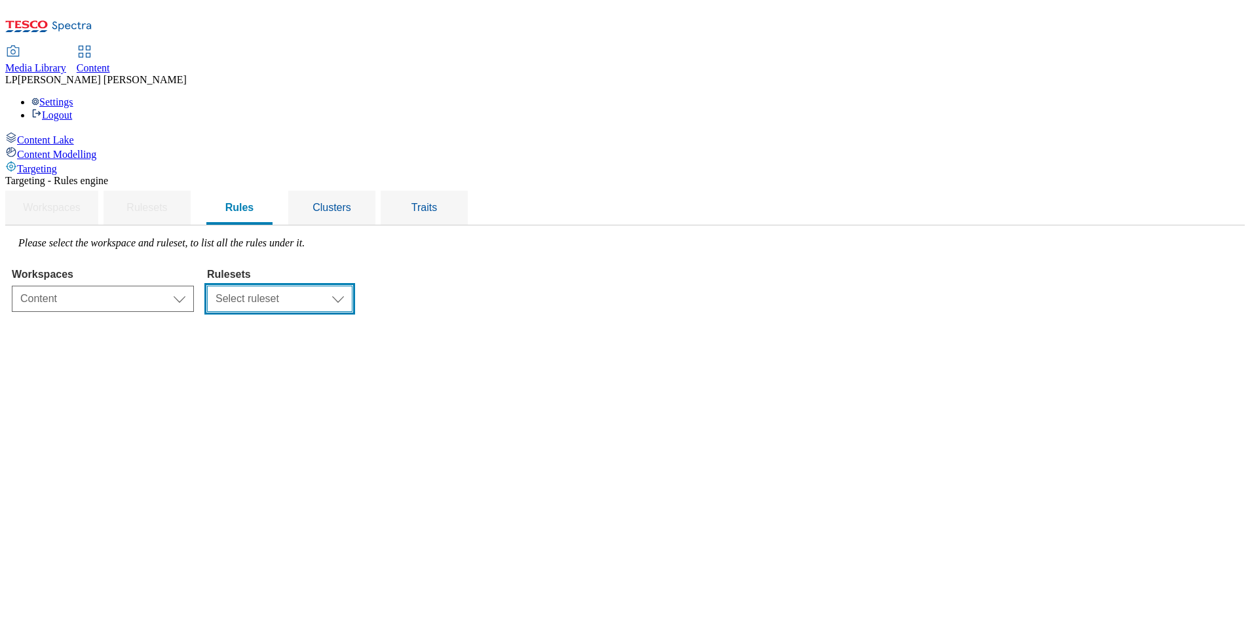
click at [352, 286] on select "Select ruleset ighs-cz ighs-hu ighs-sk" at bounding box center [279, 299] width 145 height 26
select select "a5d786b5-4b7d-486a-ba69-9110a1662380"
click at [352, 286] on select "Select ruleset ighs-cz ighs-hu ighs-sk" at bounding box center [279, 299] width 145 height 26
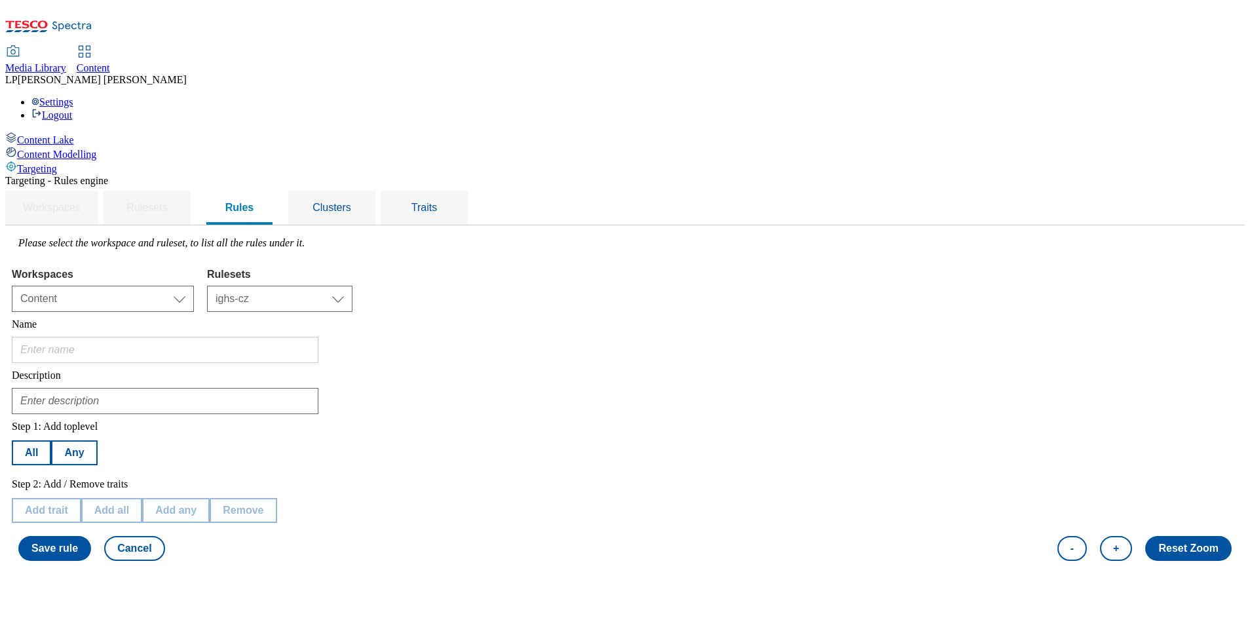
type input "EN Hradec"
type input "IRONMAN _traffic restrictions"
click at [770, 330] on div "EN Hradec" at bounding box center [625, 346] width 1226 height 33
click at [164, 536] on button "Cancel" at bounding box center [134, 548] width 60 height 25
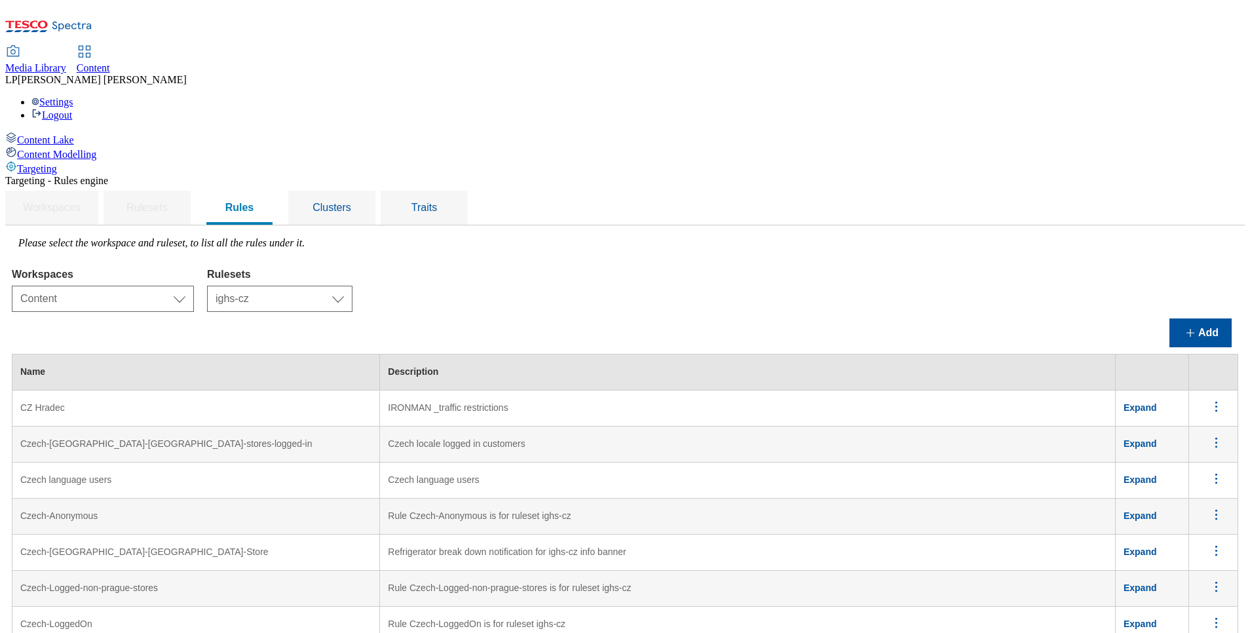
scroll to position [531, 0]
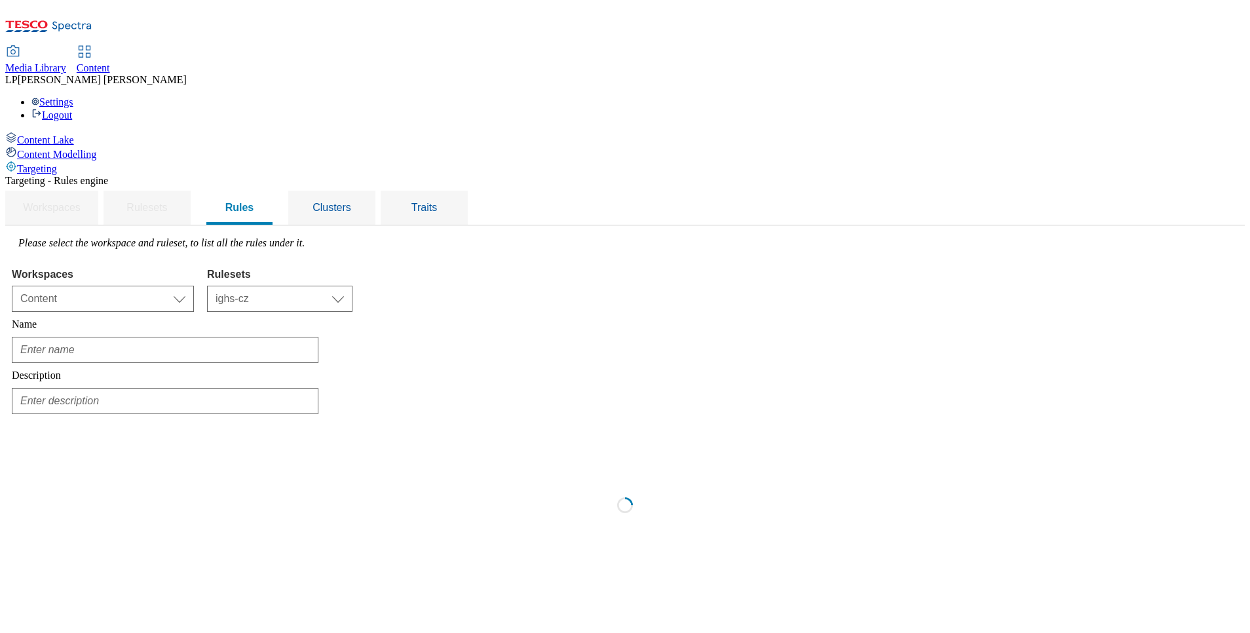
scroll to position [0, 0]
type input "Hm Prerov English"
type input "Freezers shut down message (English Language)"
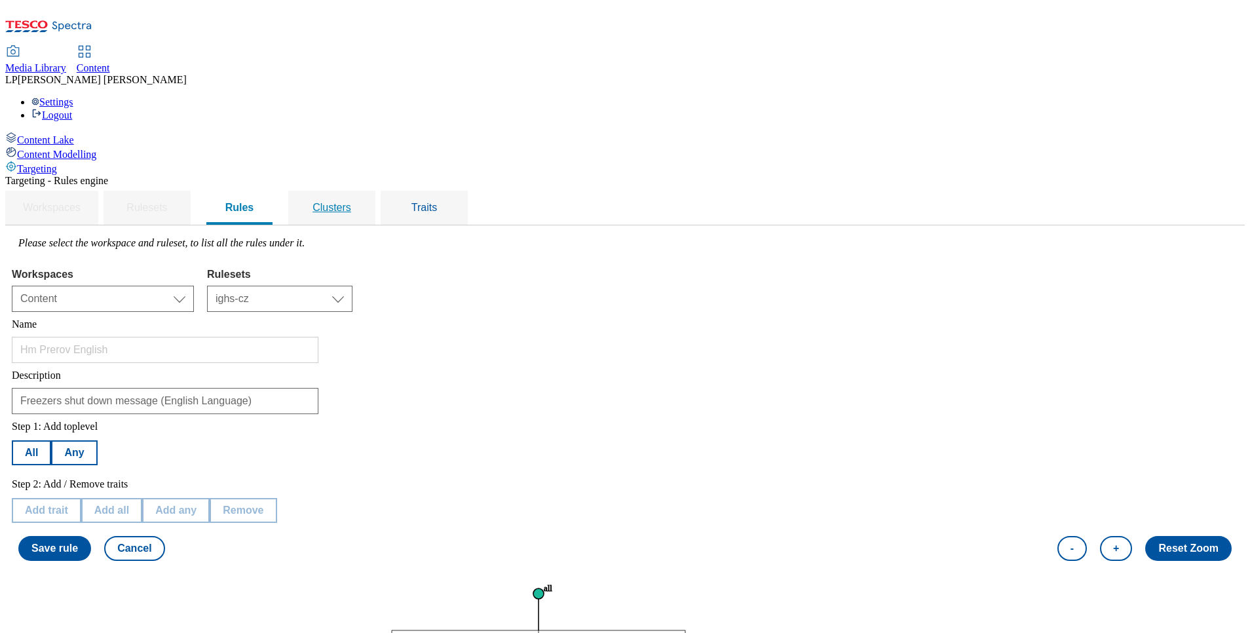
click at [351, 202] on span "Clusters" at bounding box center [331, 207] width 39 height 11
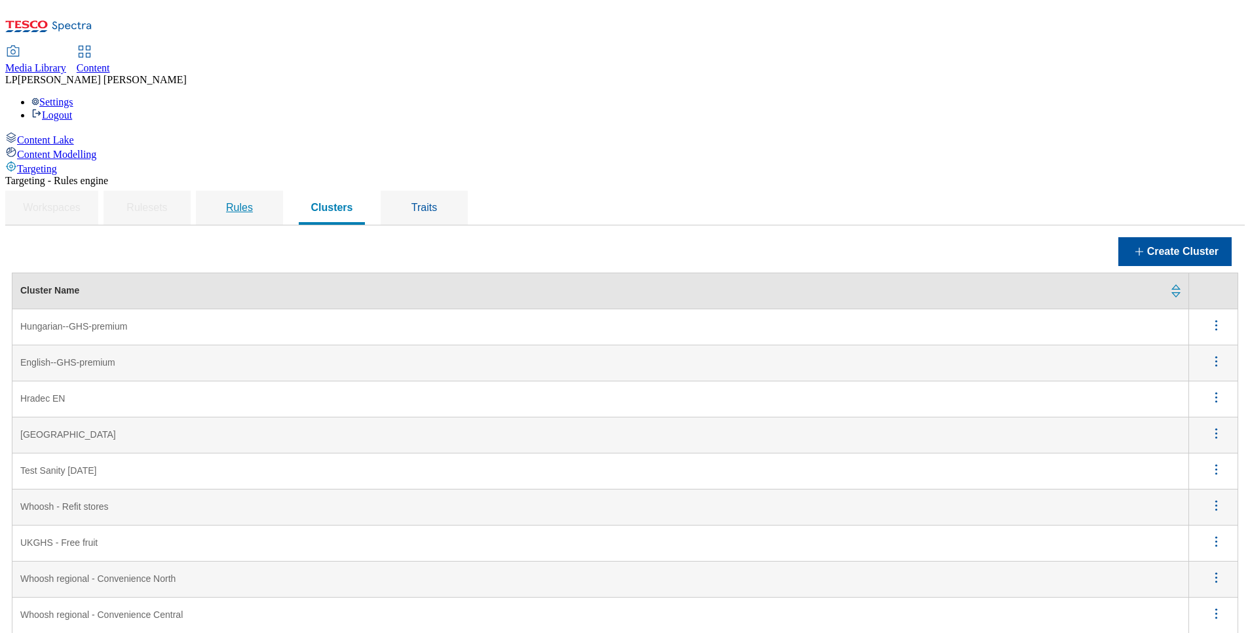
click at [267, 191] on div "Rules" at bounding box center [240, 208] width 56 height 34
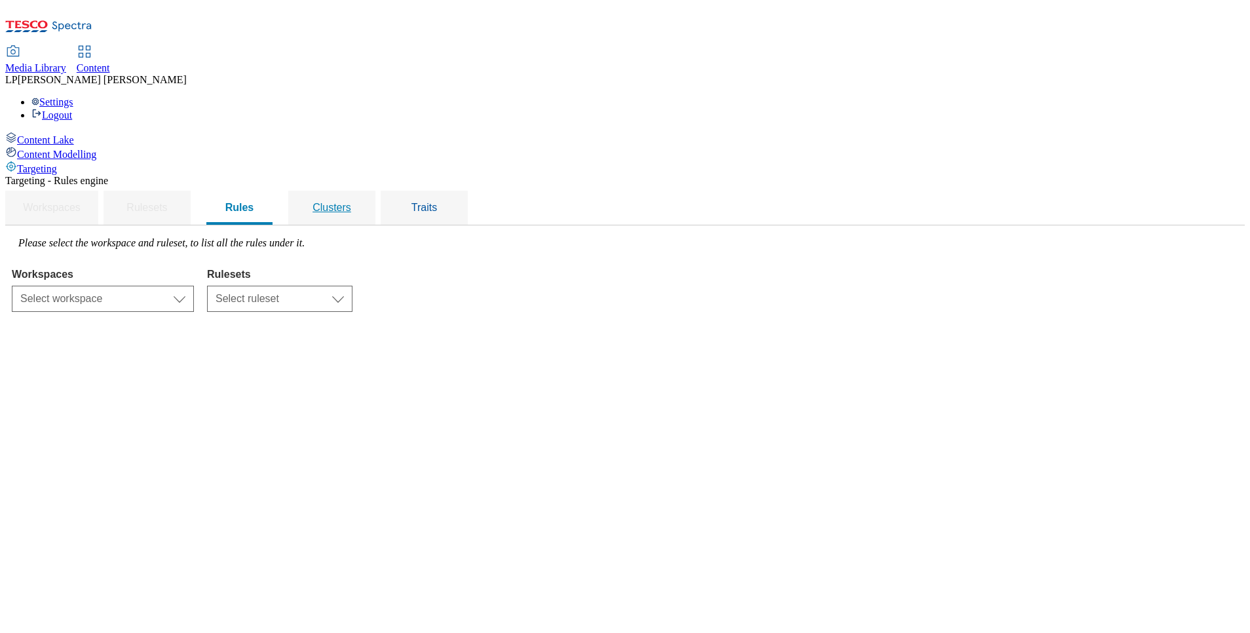
click at [351, 202] on span "Clusters" at bounding box center [331, 207] width 39 height 11
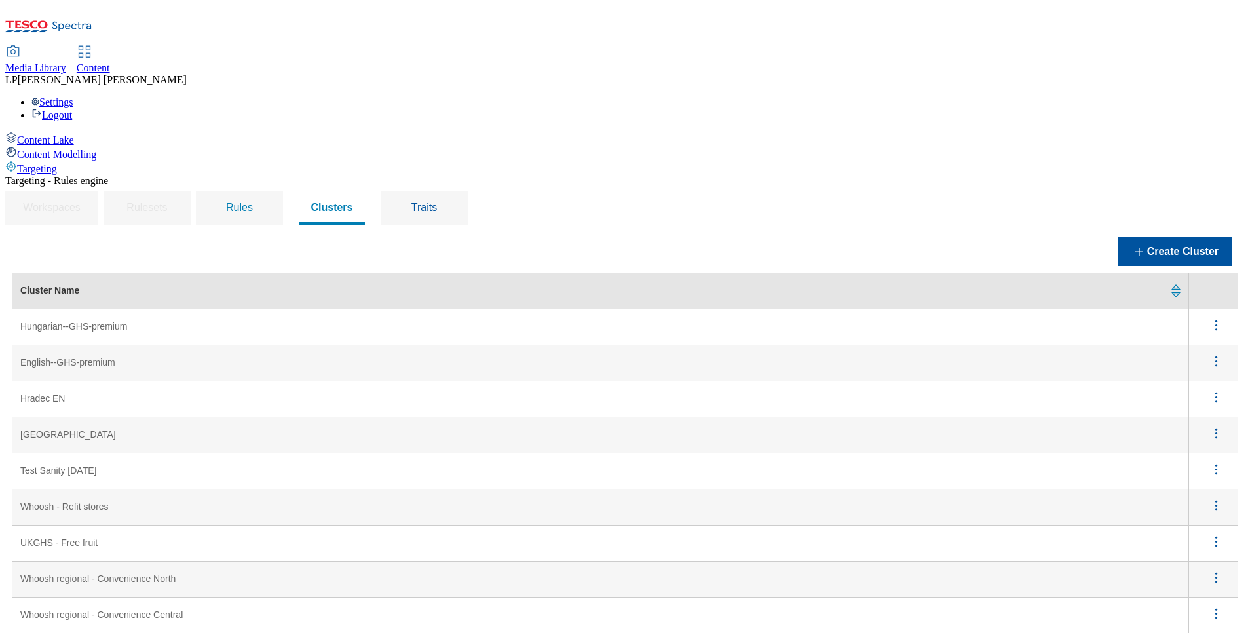
click at [253, 202] on span "Rules" at bounding box center [239, 207] width 27 height 11
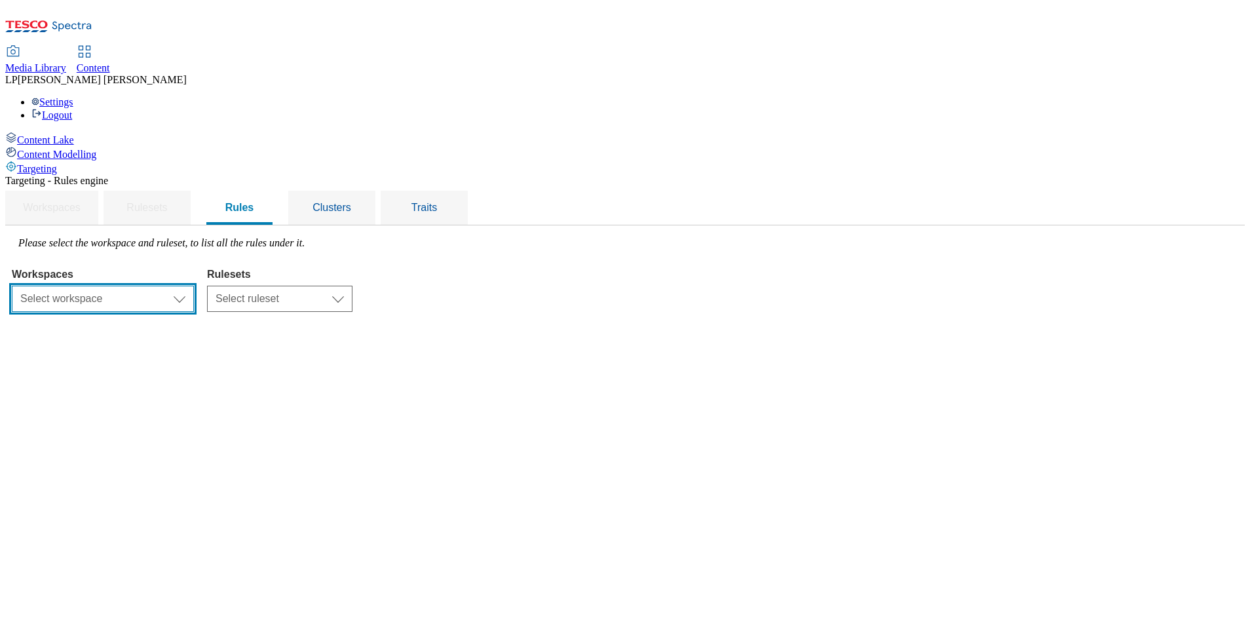
click at [194, 286] on select "Select workspace Content" at bounding box center [103, 299] width 182 height 26
select select "f510054f-adaa-4692-b570-80fa3897127a"
click at [177, 286] on select "Select workspace Content" at bounding box center [103, 299] width 182 height 26
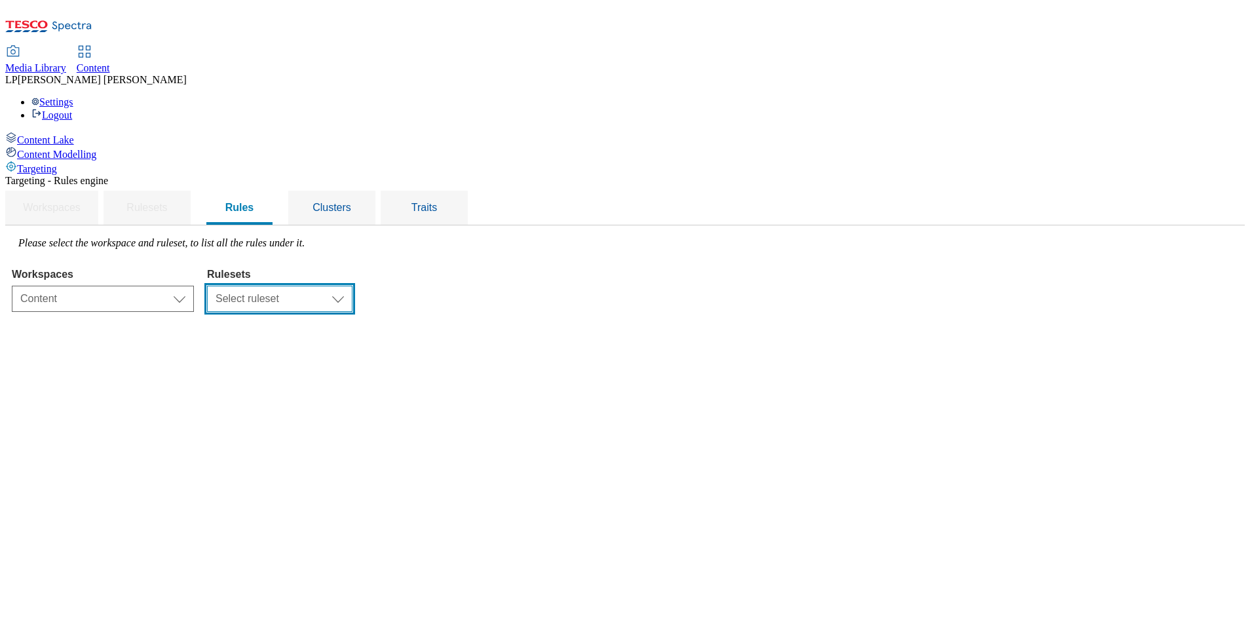
click at [352, 286] on select "Select ruleset ighs-cz ighs-hu ighs-sk" at bounding box center [279, 299] width 145 height 26
select select "a5d786b5-4b7d-486a-ba69-9110a1662380"
click at [352, 286] on select "Select ruleset ighs-cz ighs-hu ighs-sk" at bounding box center [279, 299] width 145 height 26
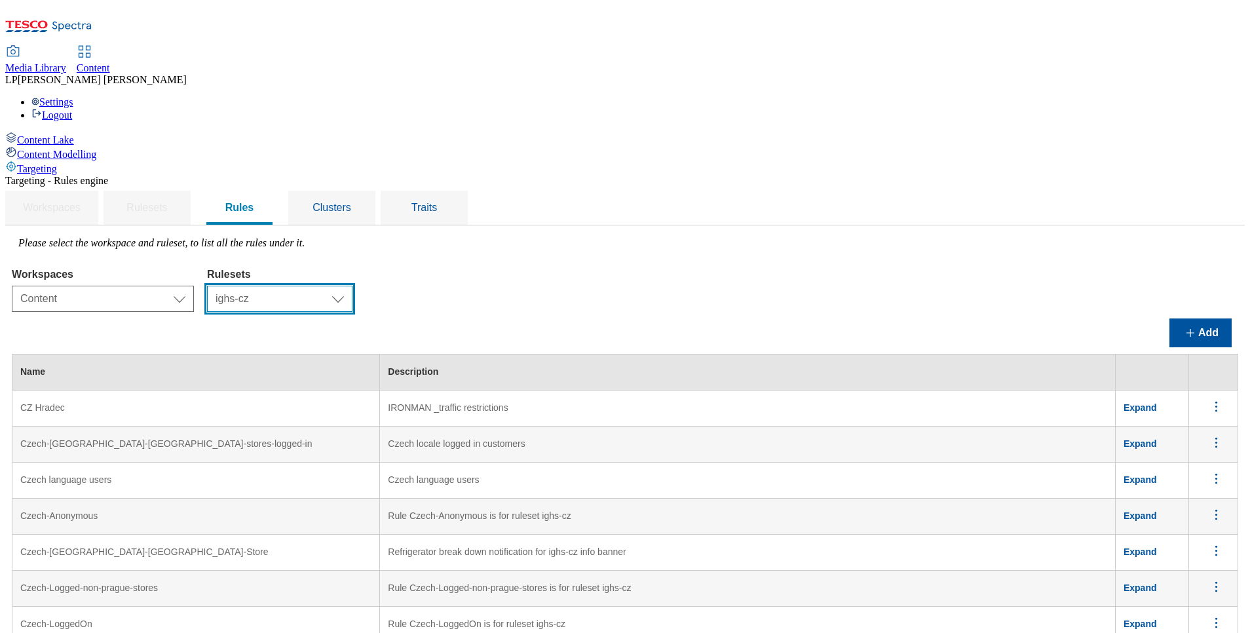
scroll to position [472, 0]
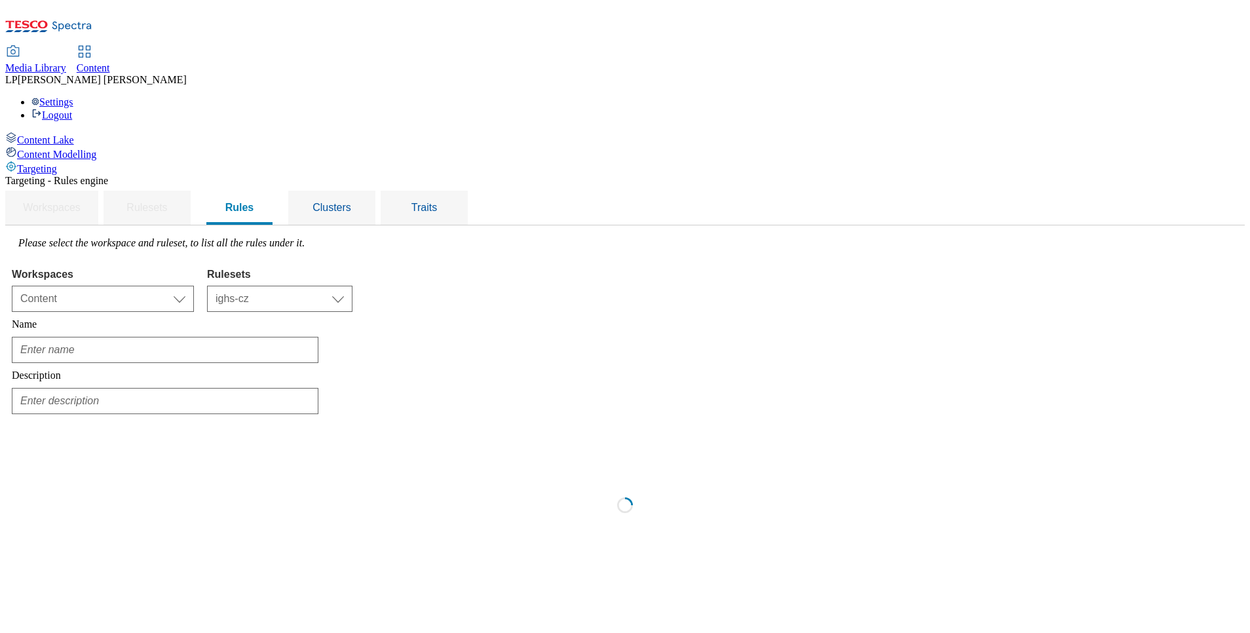
type input "Hm Prerov"
type input "Freezers shut down message (Czech Language))"
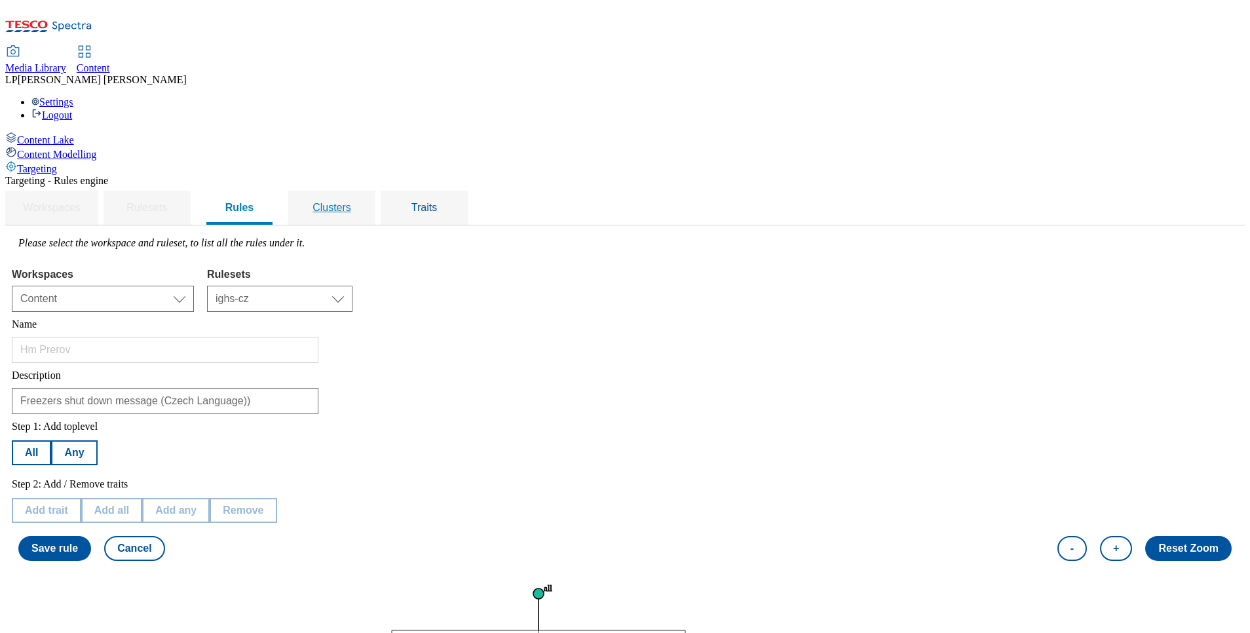
click at [360, 191] on div "Clusters" at bounding box center [332, 208] width 56 height 34
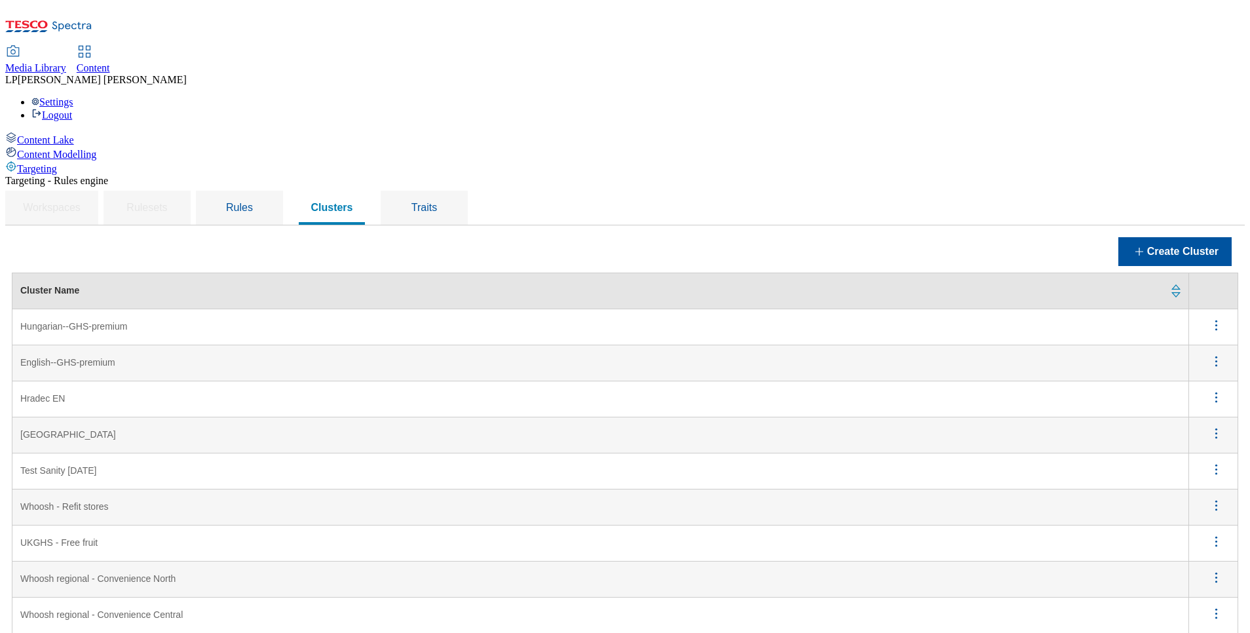
scroll to position [250, 0]
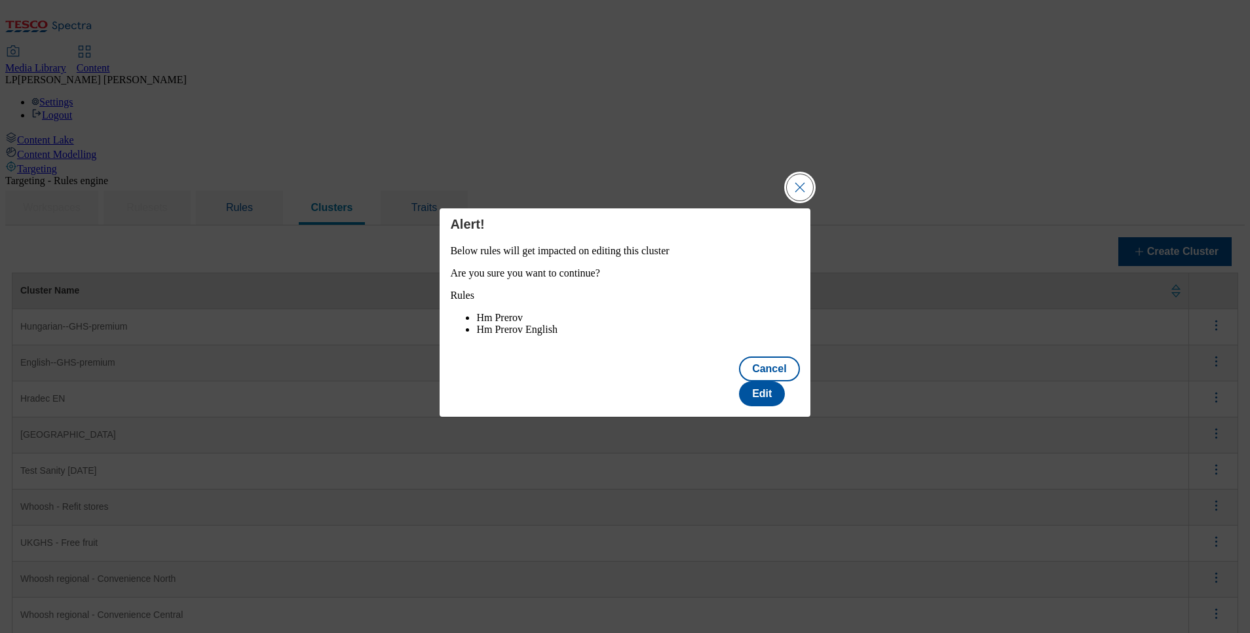
click at [805, 184] on button "Close Modal" at bounding box center [800, 187] width 26 height 26
